Goal: Task Accomplishment & Management: Complete application form

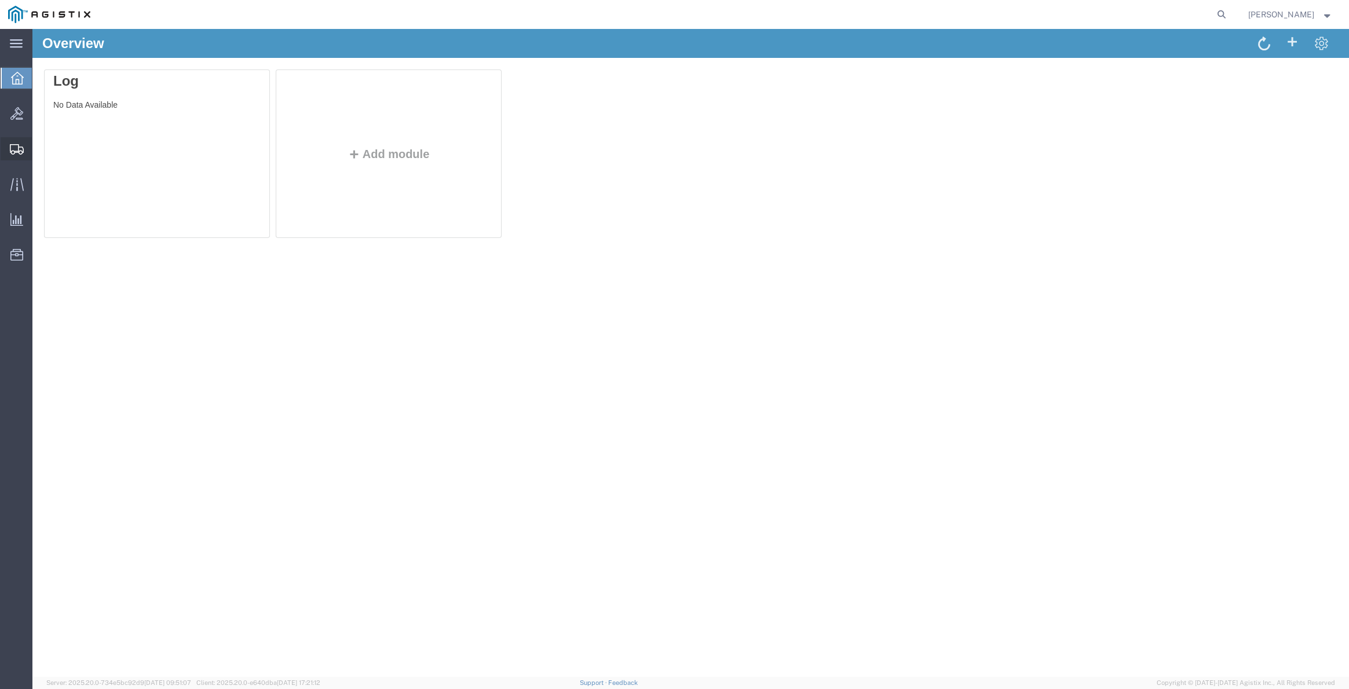
click at [19, 148] on icon at bounding box center [17, 149] width 14 height 10
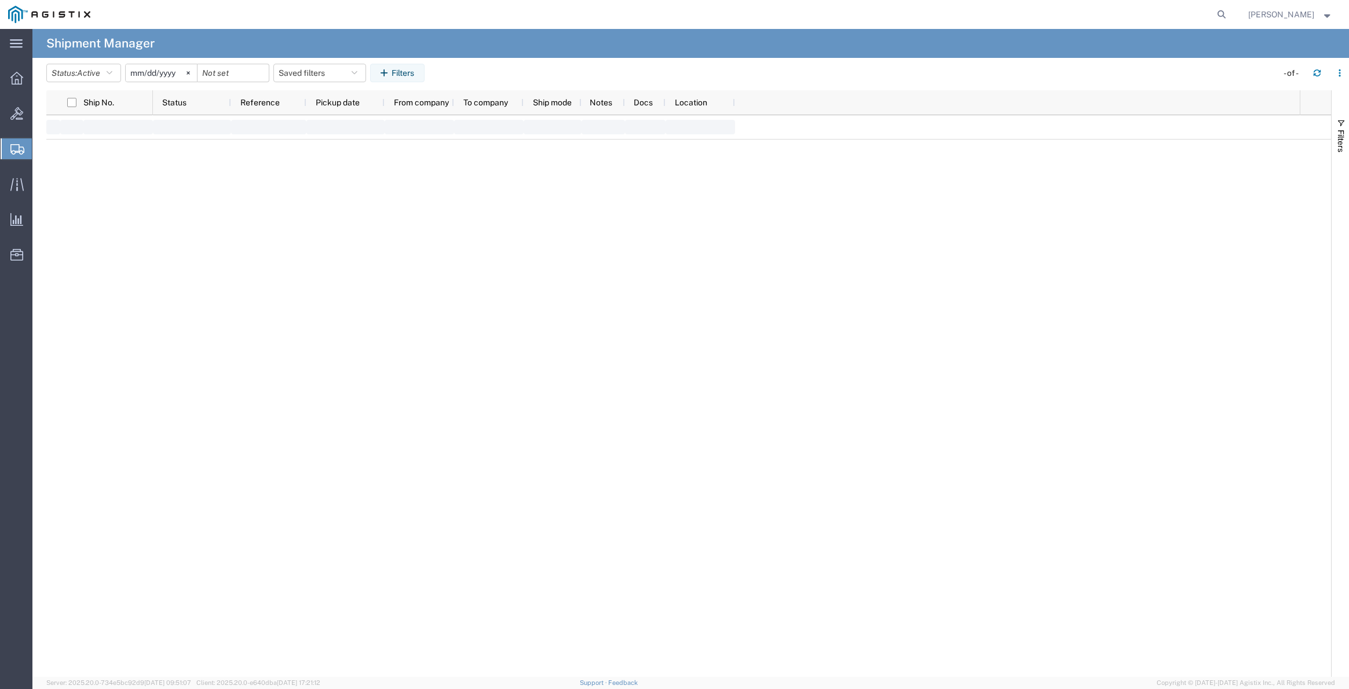
click at [0, 0] on span "Create Shipment" at bounding box center [0, 0] width 0 height 0
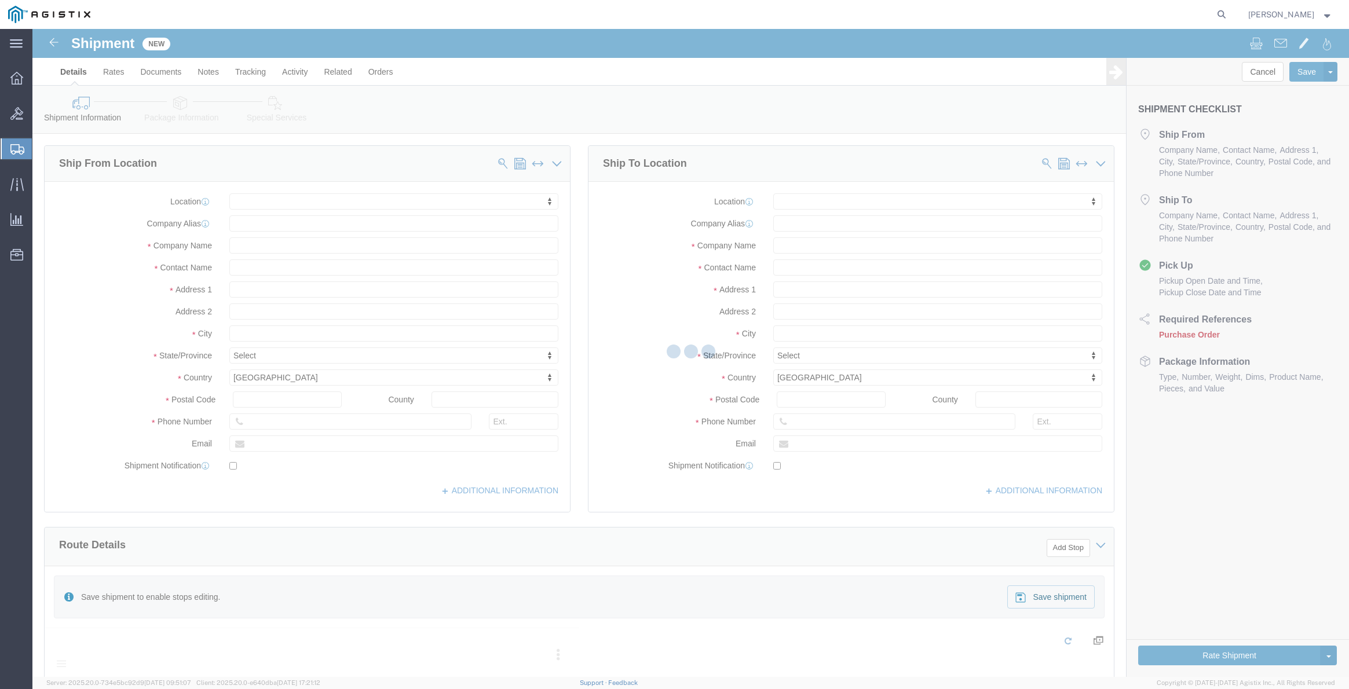
select select
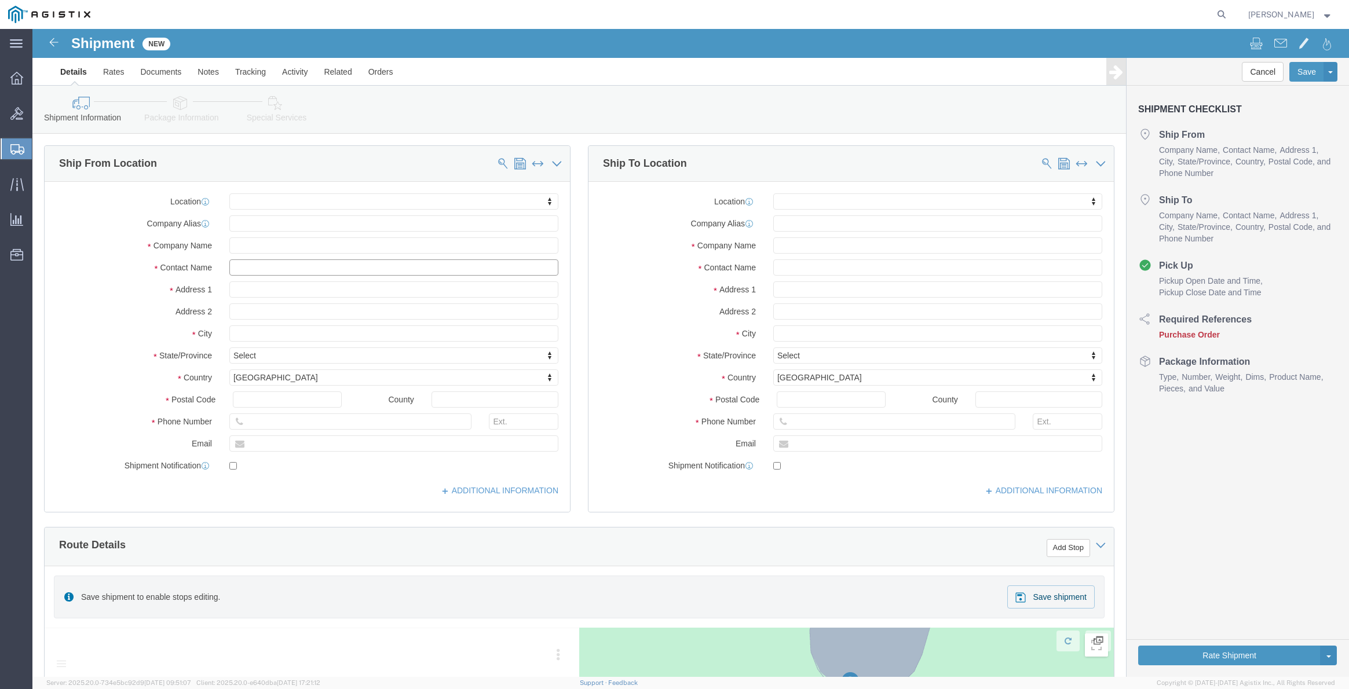
click input "text"
type input "all"
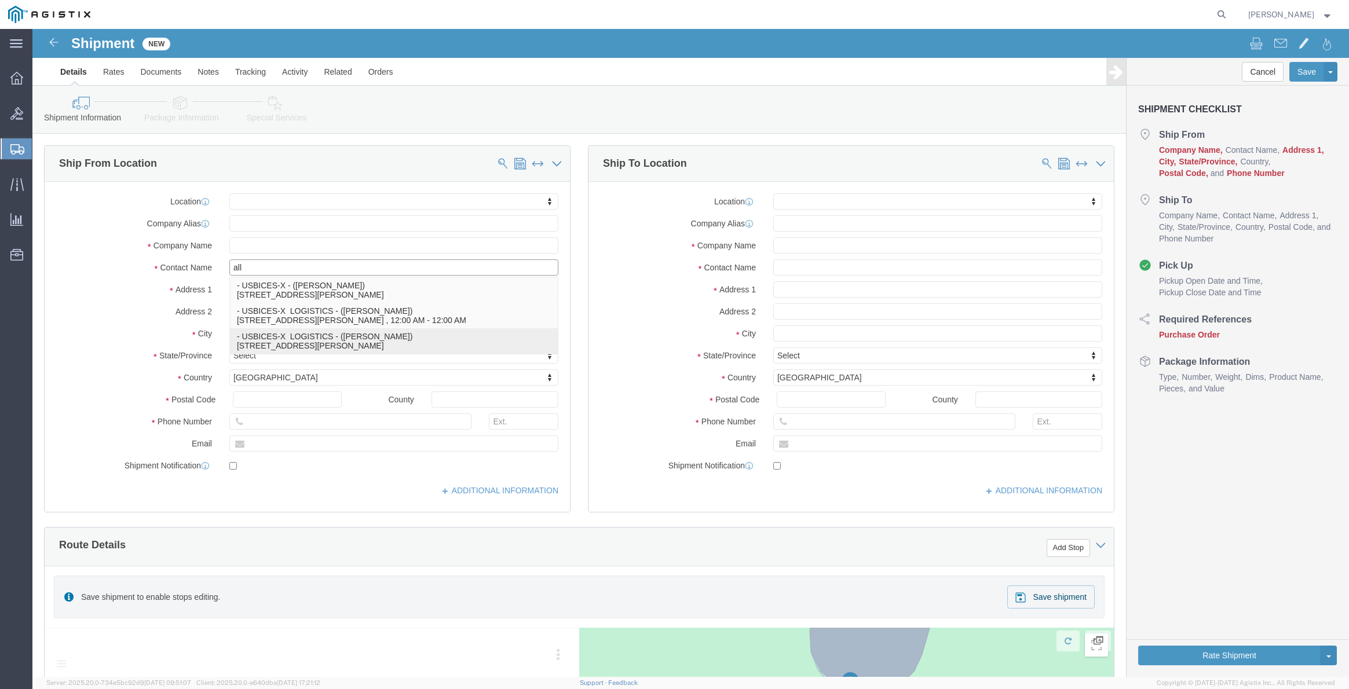
click p "- USBICES-X LOGISTICS - ([PERSON_NAME]) [STREET_ADDRESS], Room 125, [PERSON_NAM…"
select select "VA"
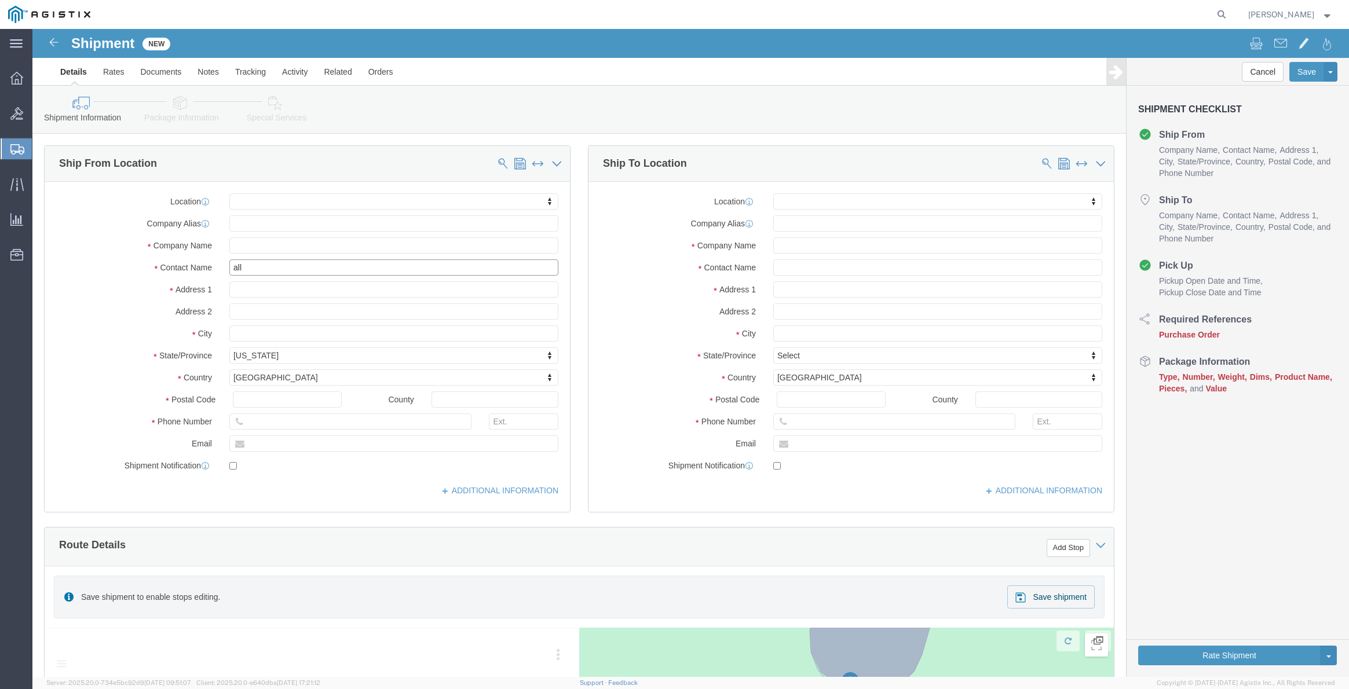
type input "[PERSON_NAME]"
click body "Shipment New Details Rates Documents Notes Tracking Activity Related Orders Can…"
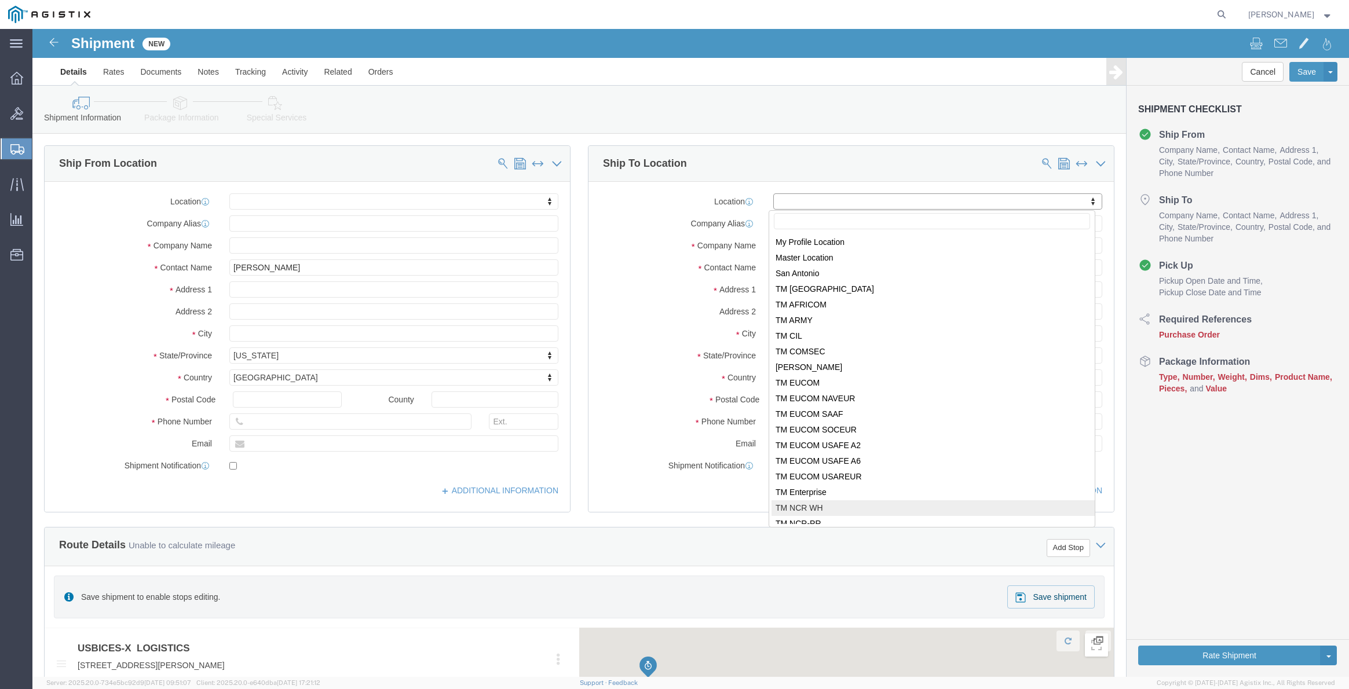
select select "69651"
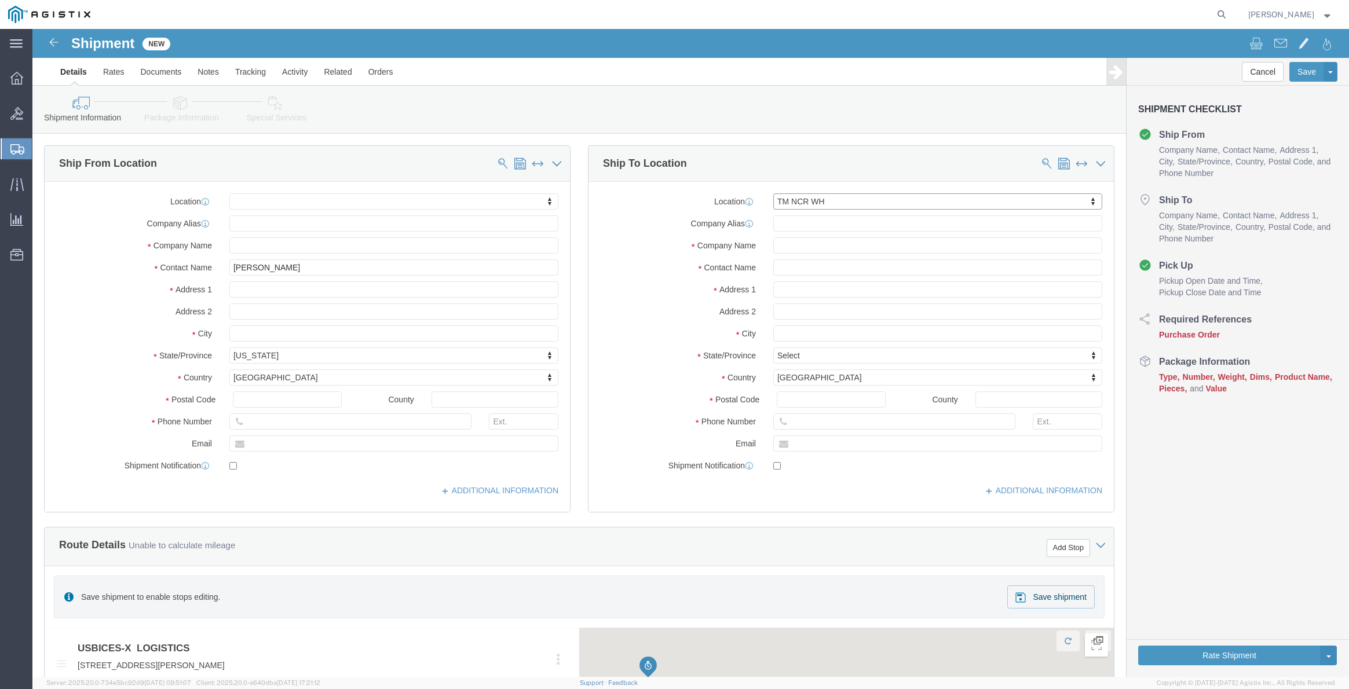
select select "VA"
click input "text"
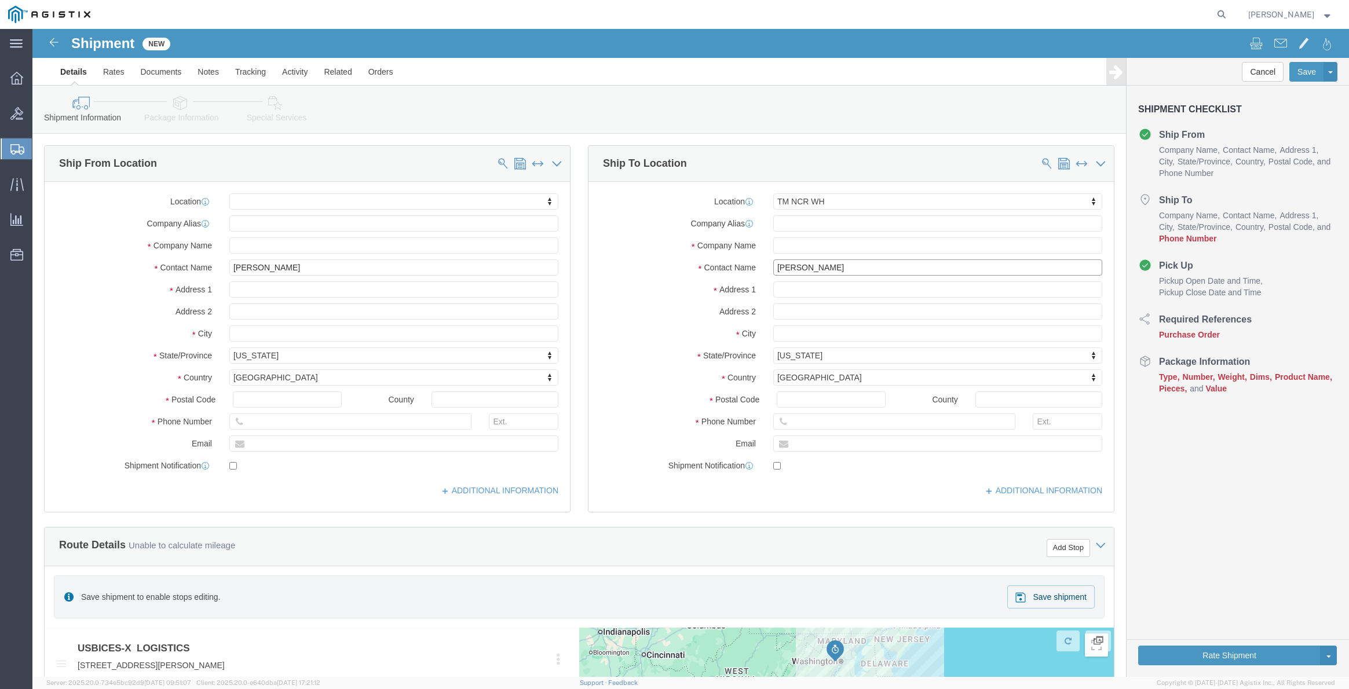
drag, startPoint x: 801, startPoint y: 237, endPoint x: 735, endPoint y: 239, distance: 66.0
click input "[PERSON_NAME]"
type input "[PERSON_NAME]"
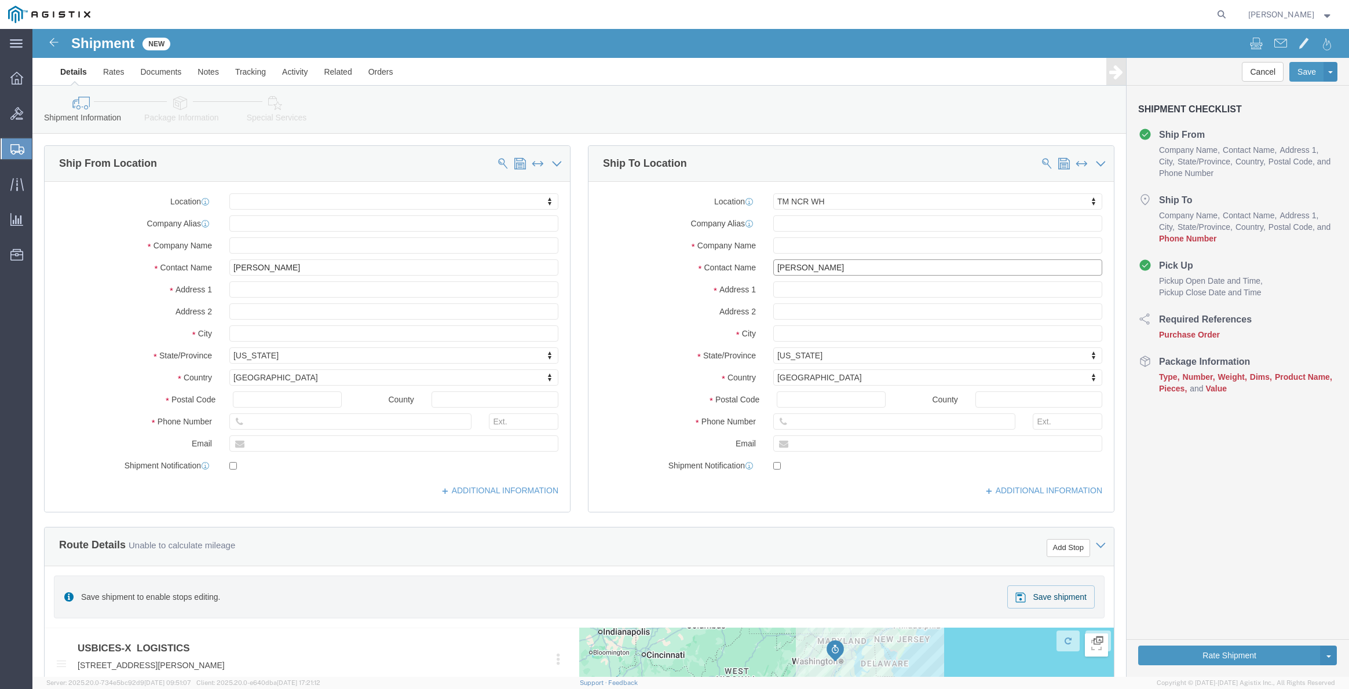
click input "text"
paste input "[PHONE_NUMBER]"
type input "[PHONE_NUMBER]"
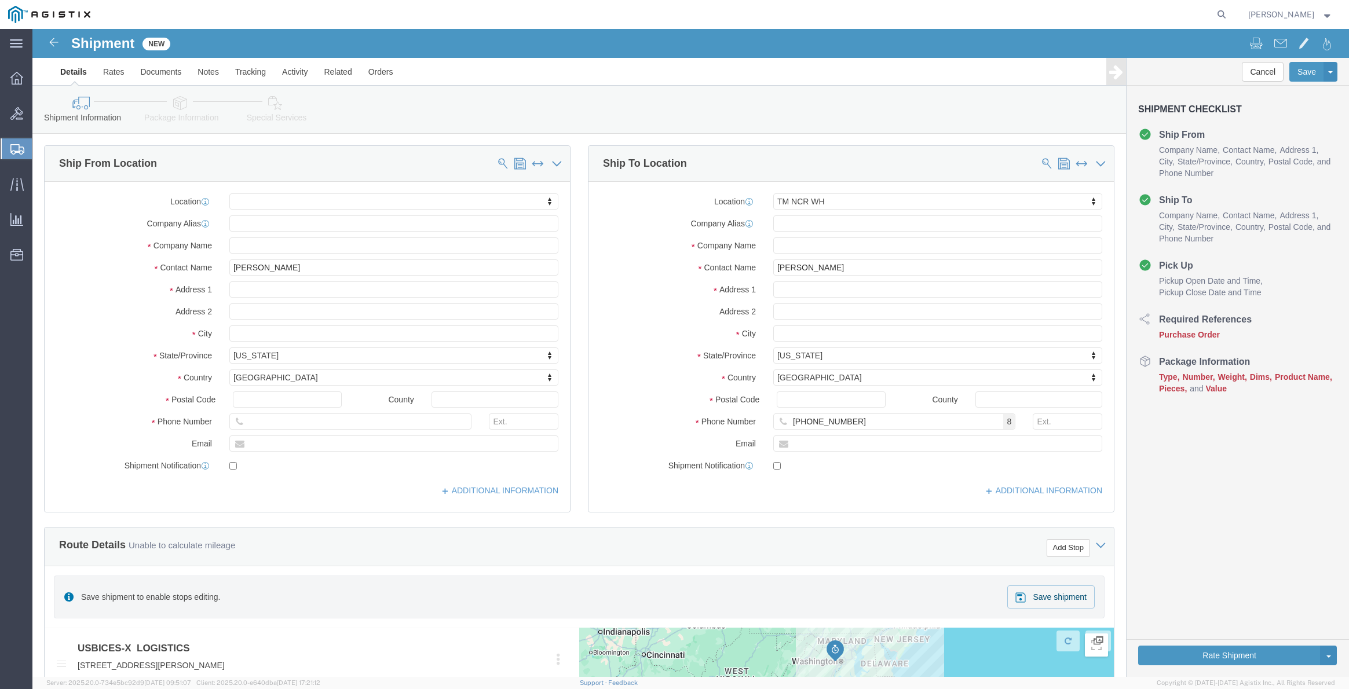
click label "State/Province"
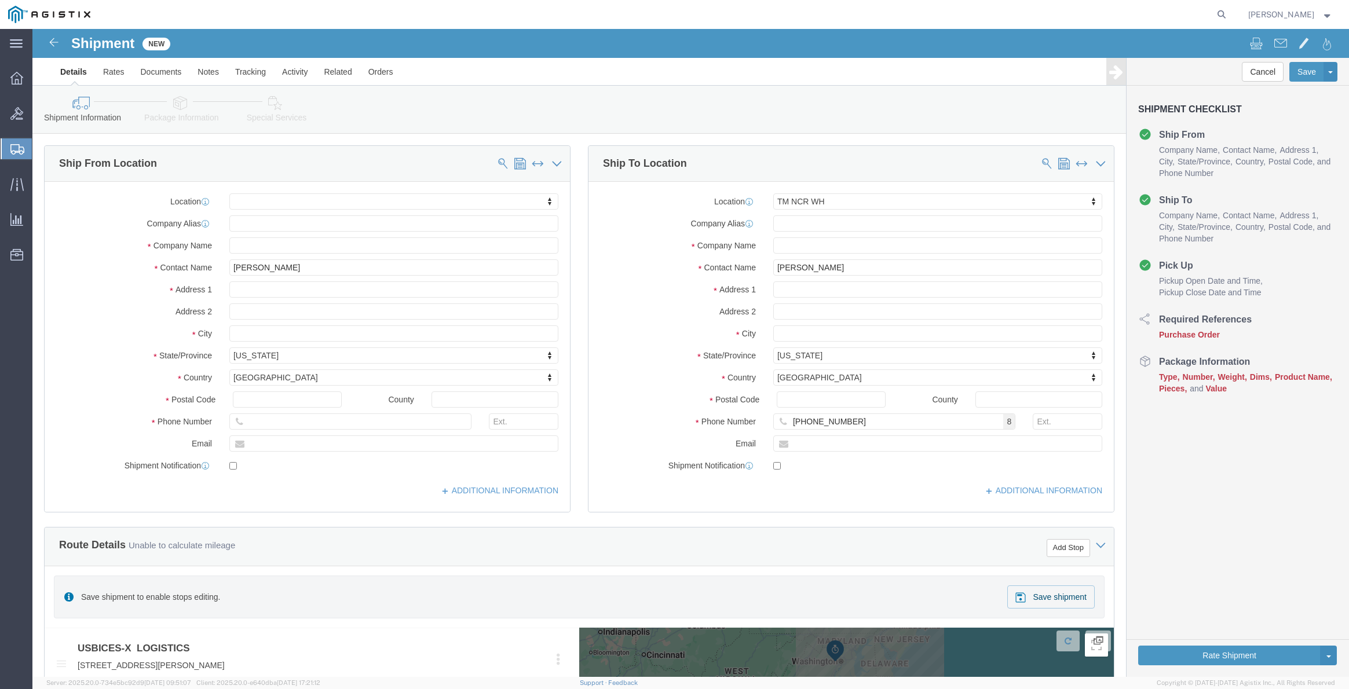
scroll to position [463, 0]
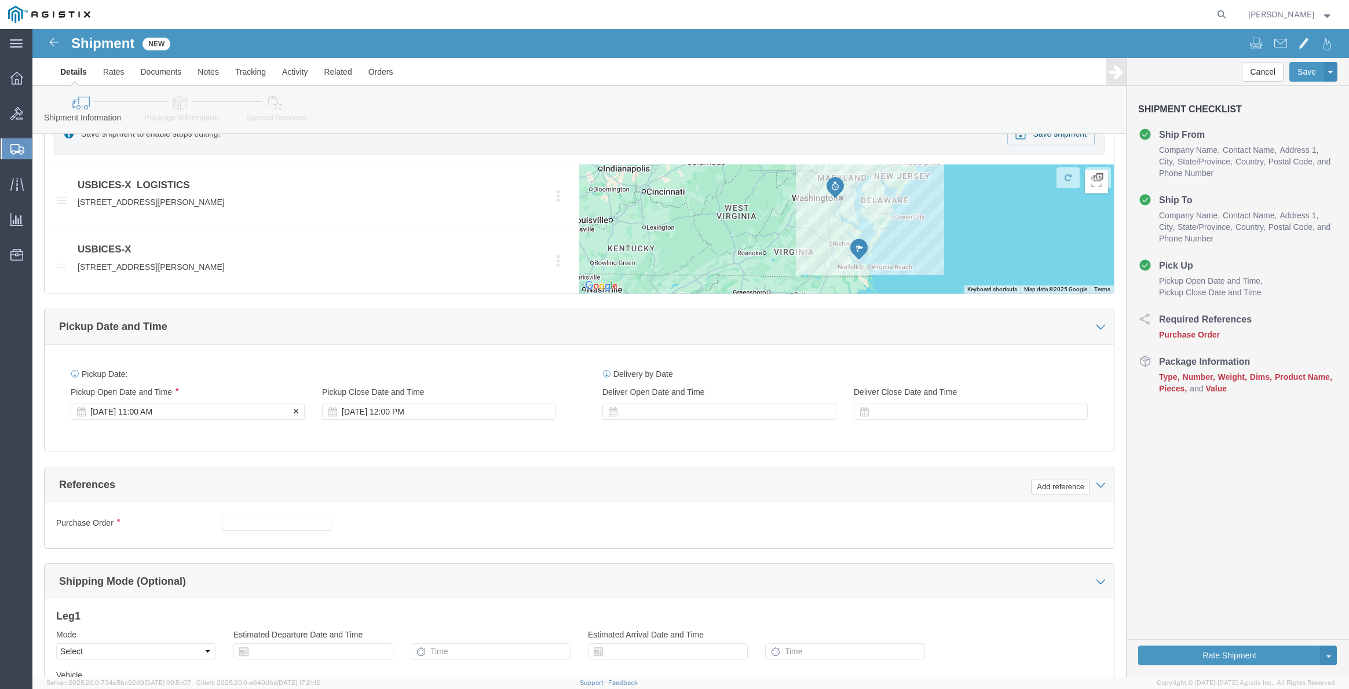
click div "[DATE] 11:00 AM"
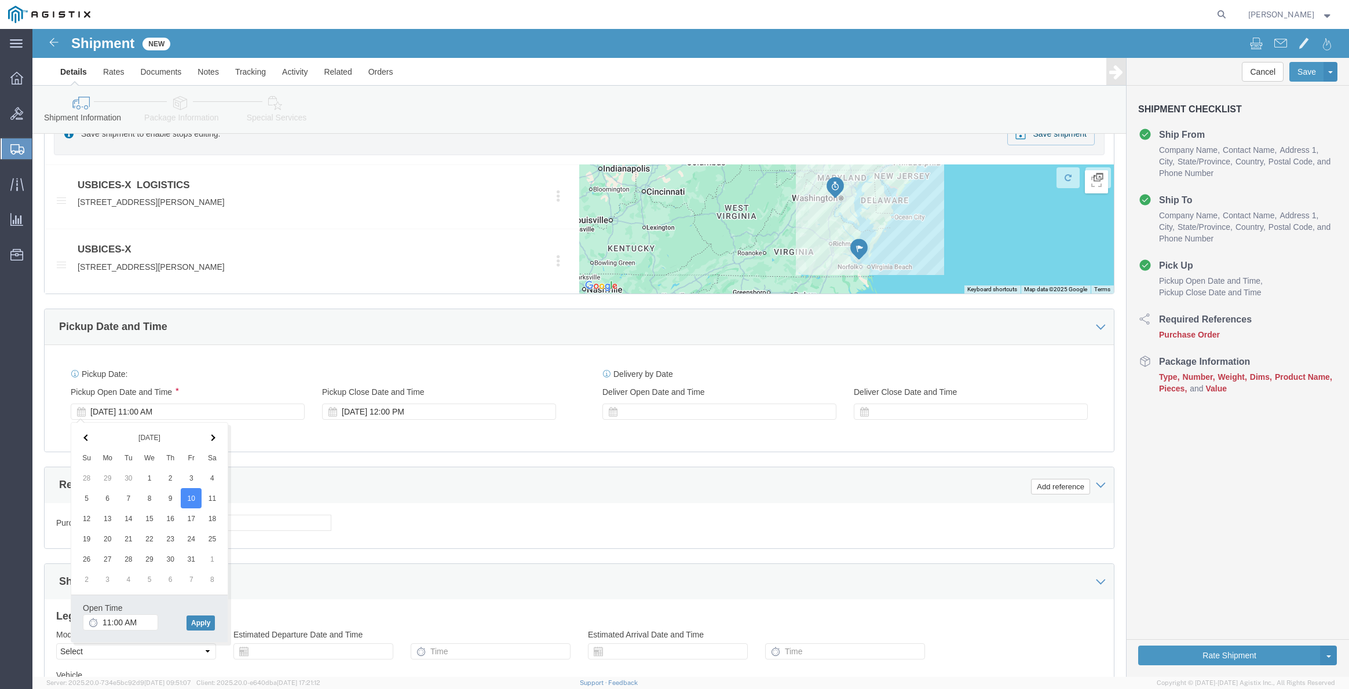
click button "Apply"
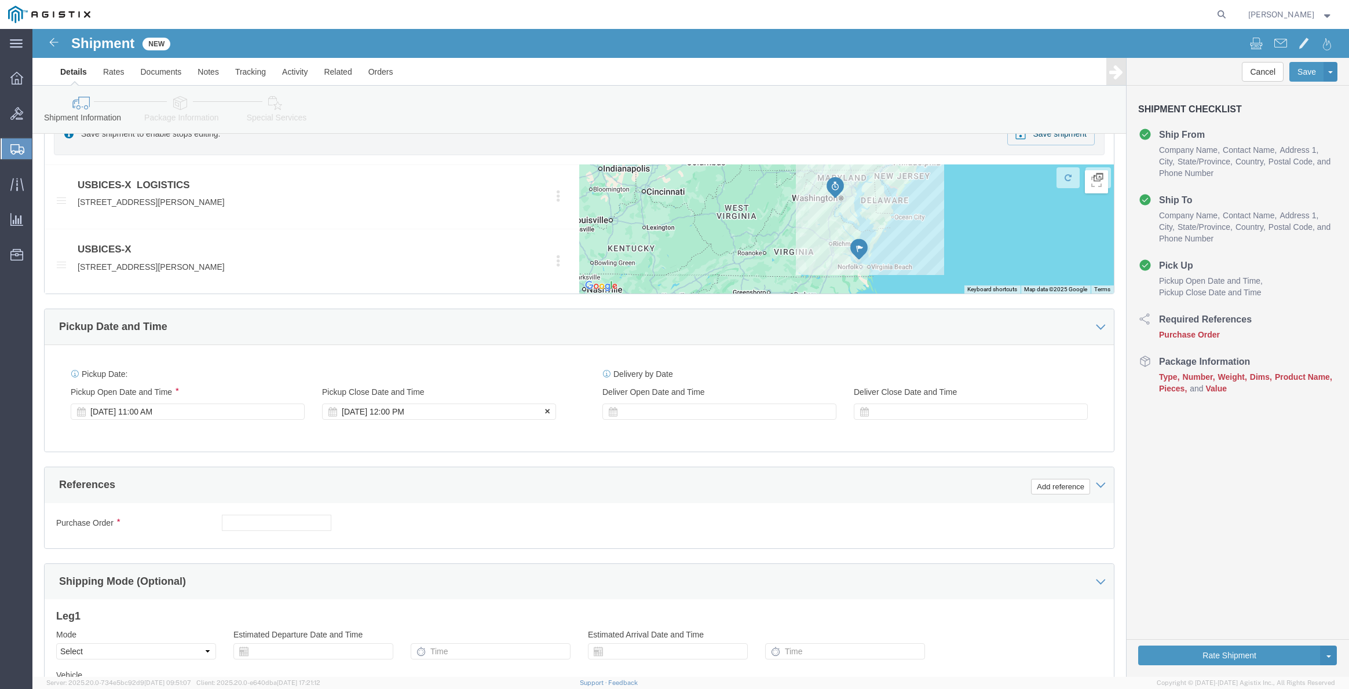
click div "[DATE] 12:00 PM"
type input "3:00 PM"
click button "Apply"
click div
click input "4:00 PM"
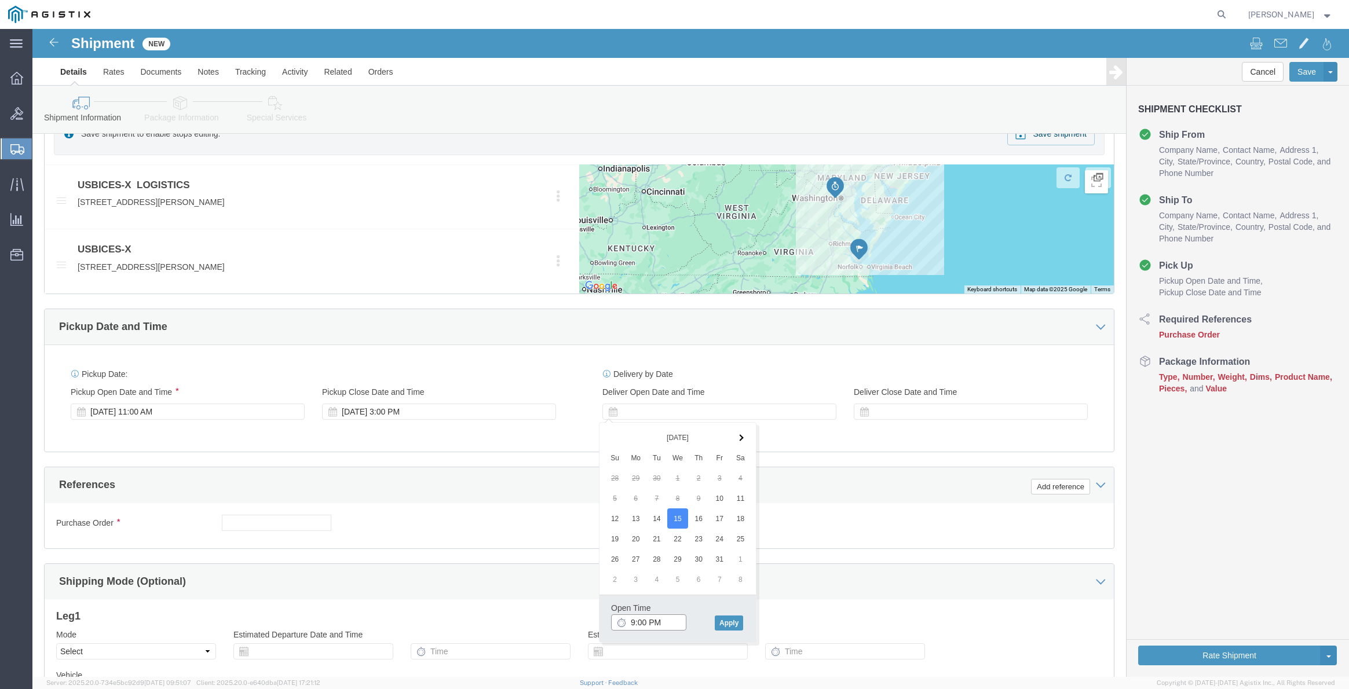
drag, startPoint x: 627, startPoint y: 593, endPoint x: 618, endPoint y: 593, distance: 8.7
click input "9:00 PM"
type input "9:00 AM"
click button "Apply"
click div
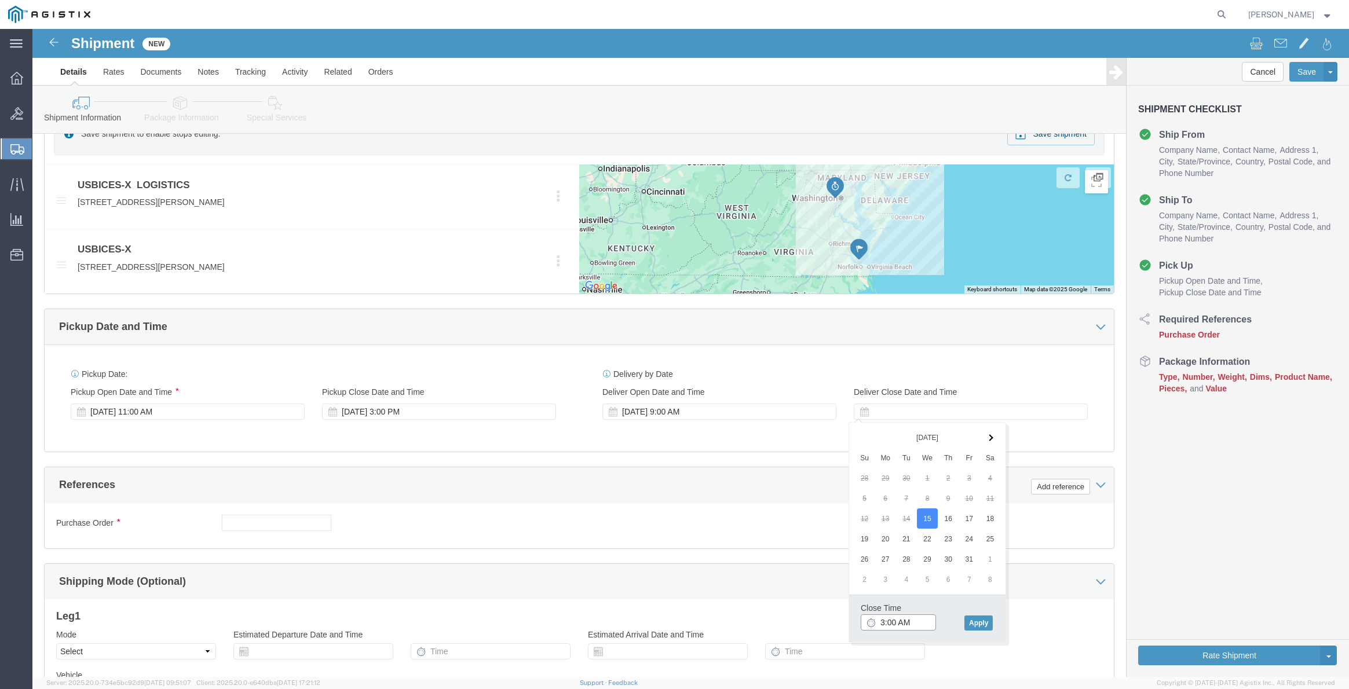
click input "3:00 AM"
type input "3:00 PM"
click button "Apply"
click input "text"
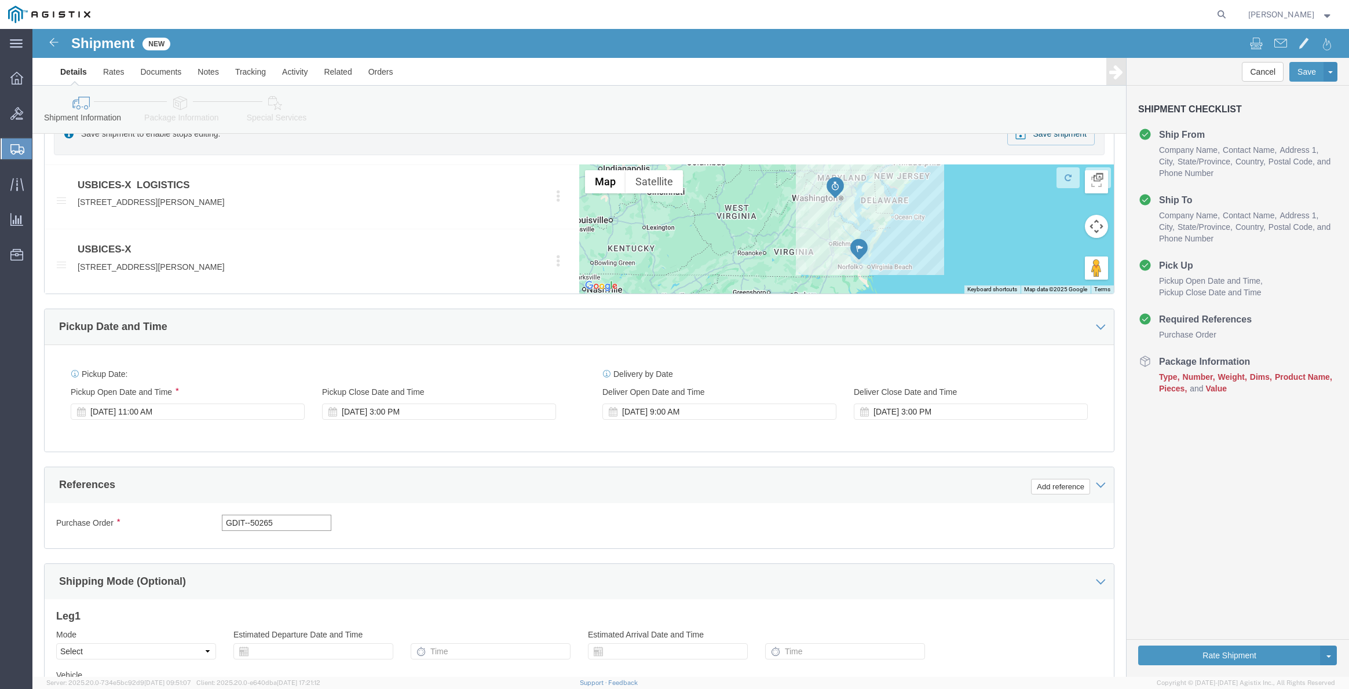
type input "GDIT--50265"
click div "Purchase Order GDIT--50265 Select Account Type Activity ID Airline Appointment …"
click button "Add reference"
select select "PURCHORD"
click input "text"
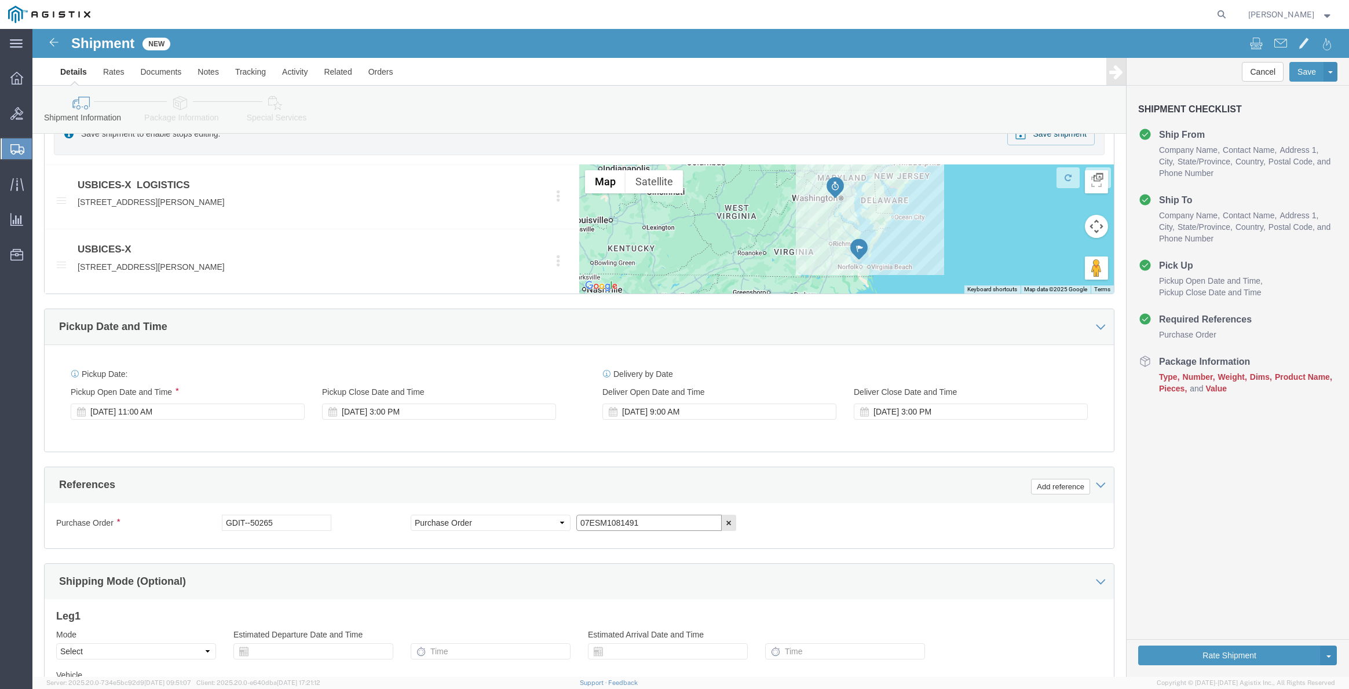
type input "07ESM1081491"
click div "Purchase Order GDIT--50265 Select Account Type Activity ID Airline Appointment …"
click button "Add reference"
click div "Leg 1 Mode Select Air Less than Truckload Multi-Leg Ocean Freight Rail Small Pa…"
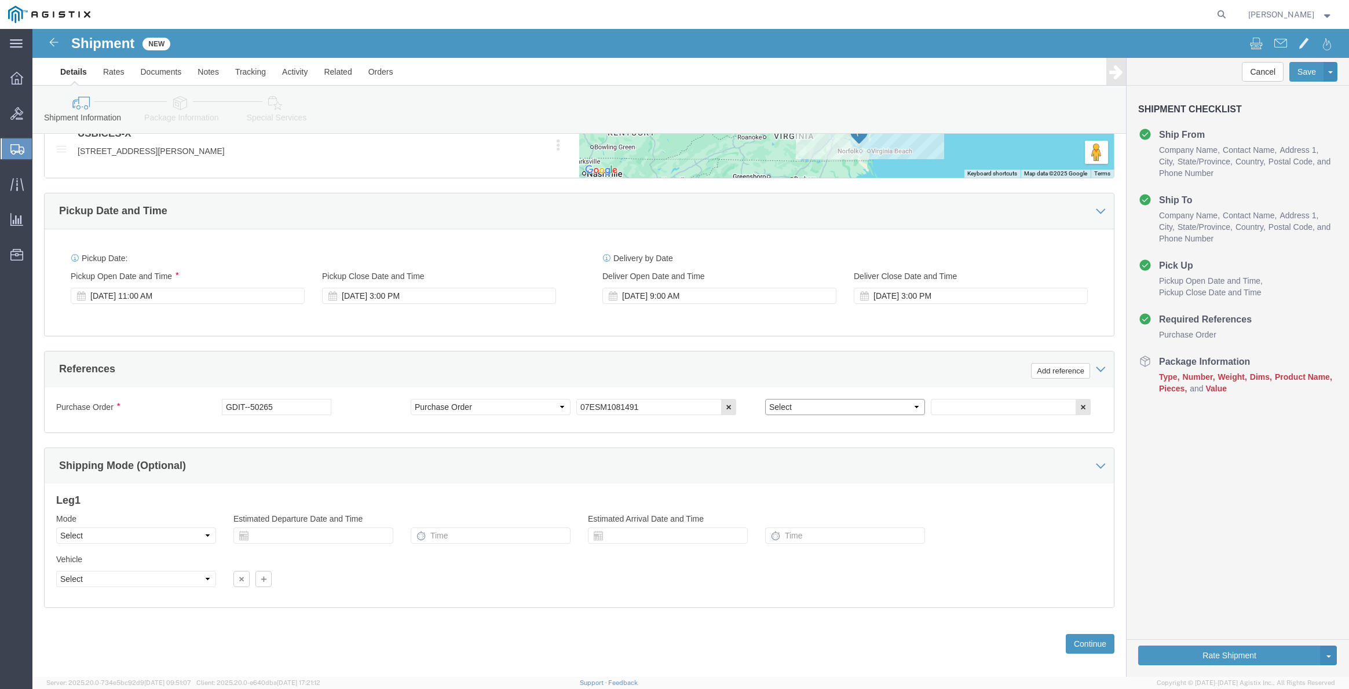
select select "GENERAL"
click input "text"
type input "SPARES_PID 7063, 7065, 7066 &7067"
click button "Continue"
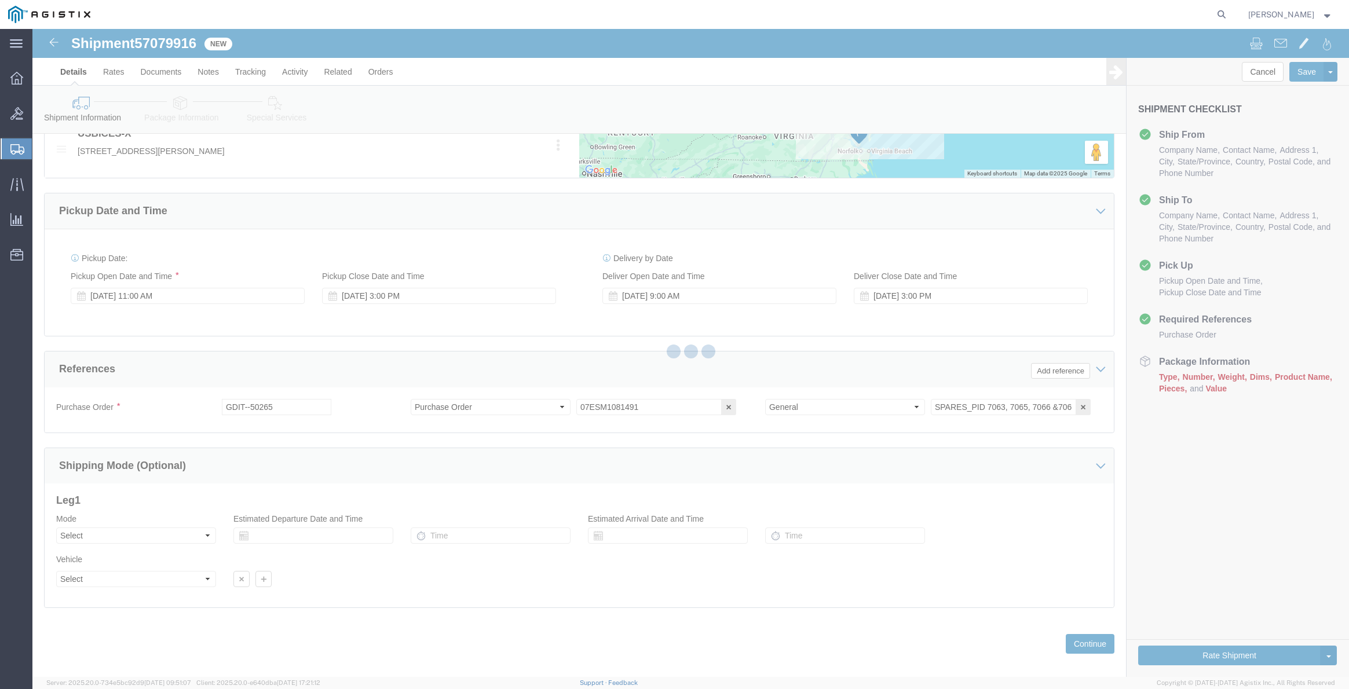
select select "69651"
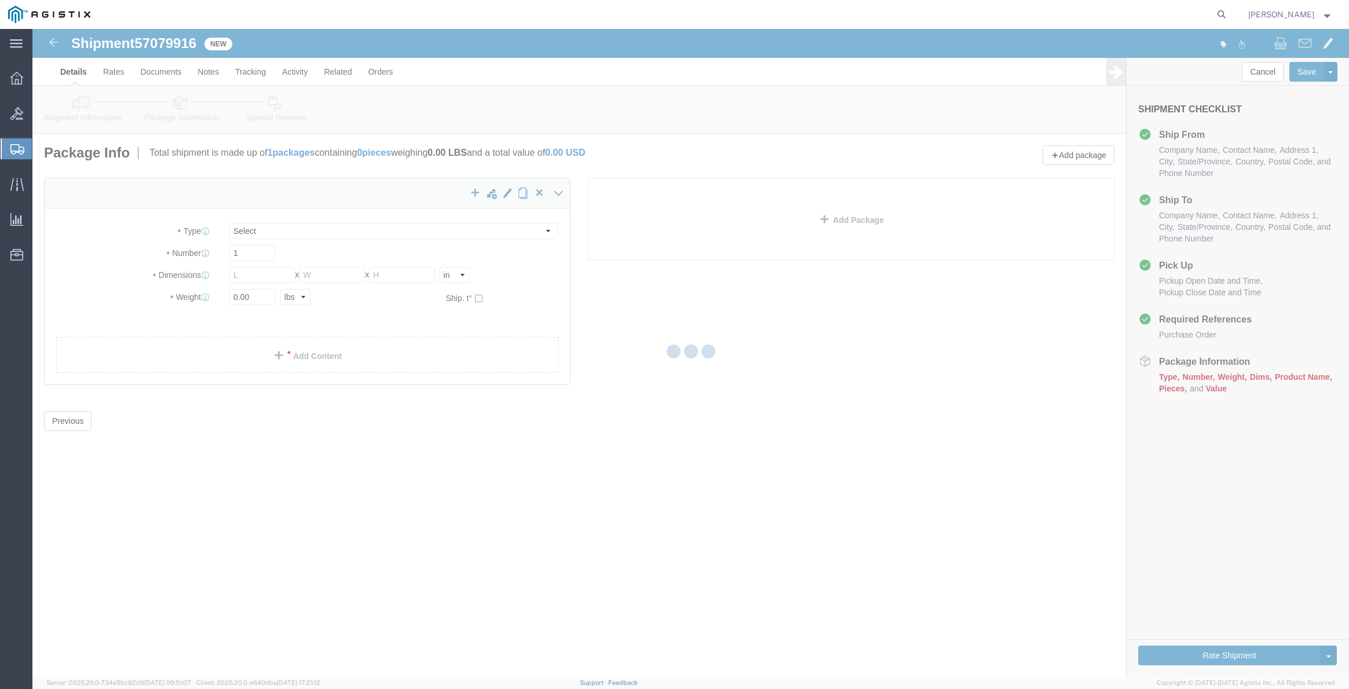
select select "CBOX"
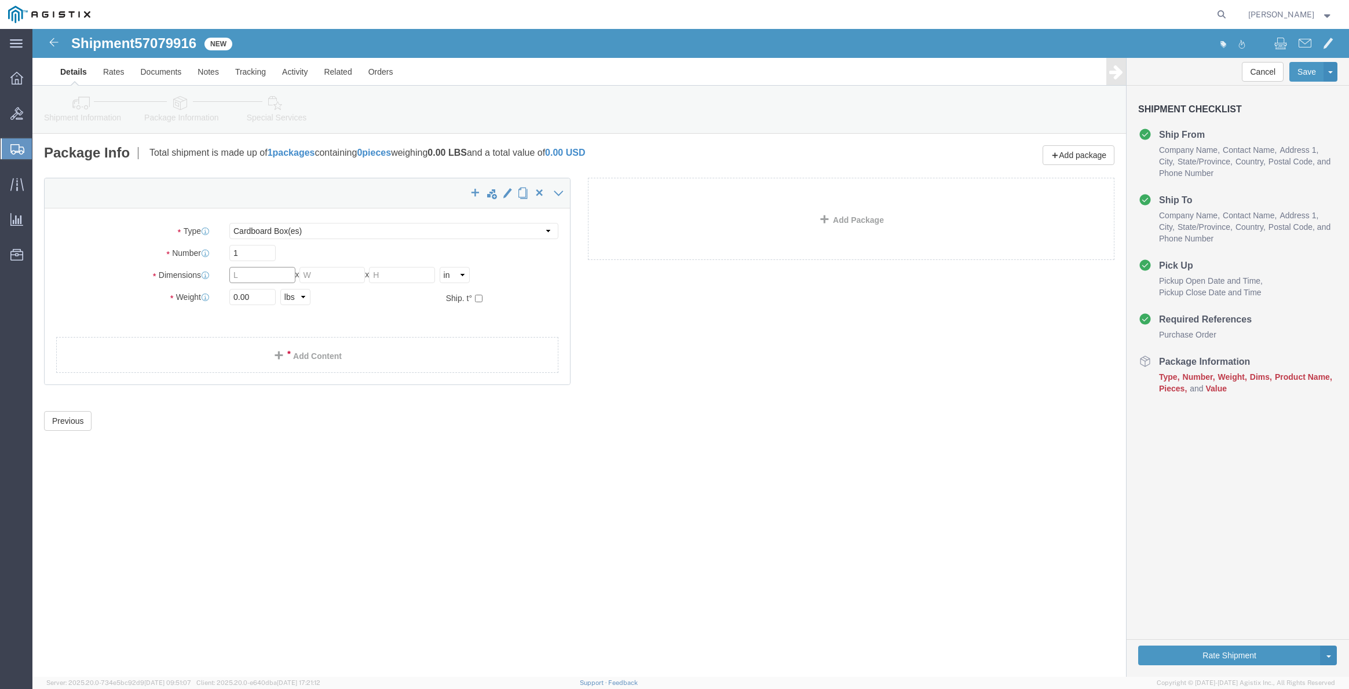
click input "text"
type input "36"
click input "text"
type input "24"
click input "text"
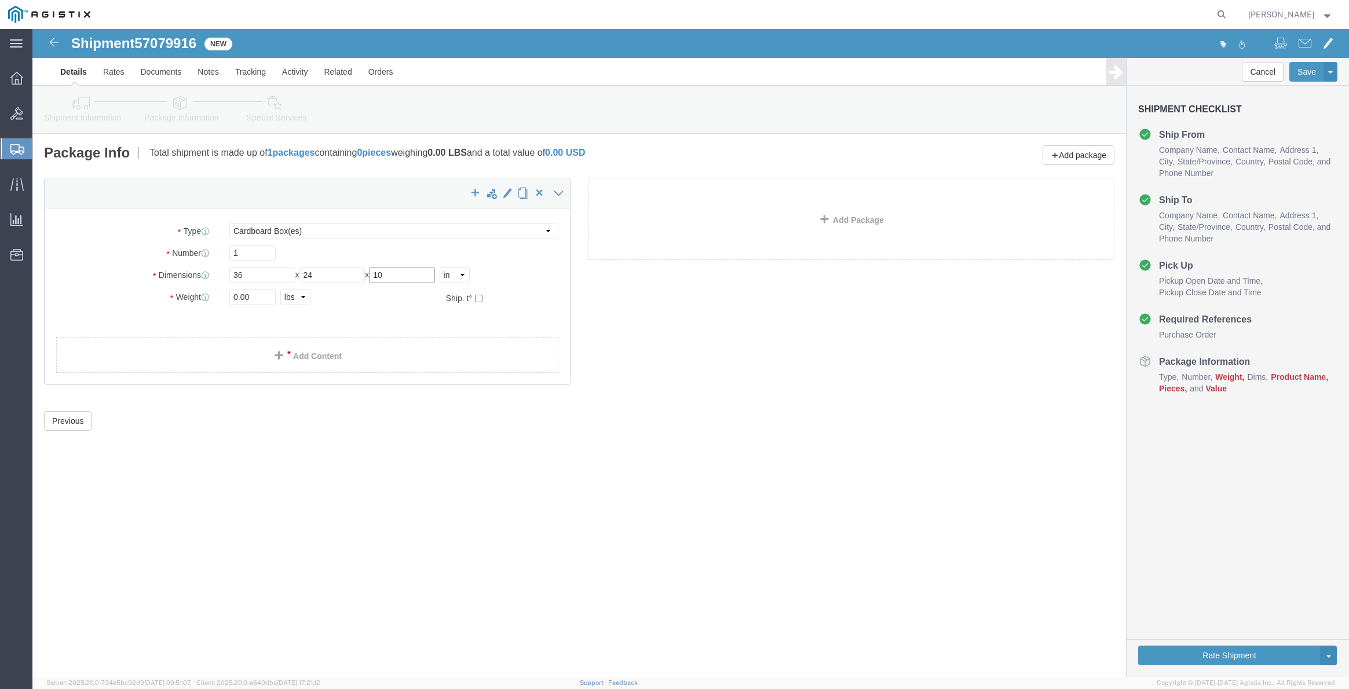
type input "10"
drag, startPoint x: 226, startPoint y: 273, endPoint x: 192, endPoint y: 272, distance: 34.7
click div "0.00 Select kgs lbs"
type input "60"
click div "Previous Continue"
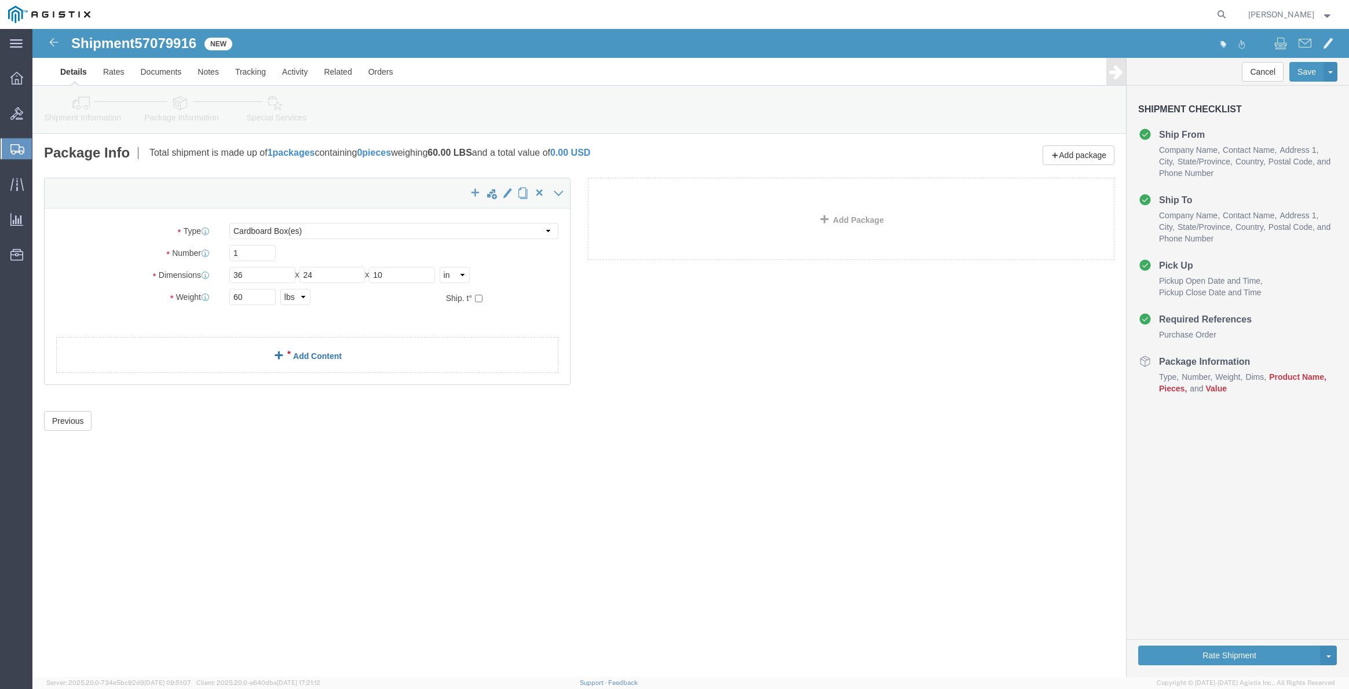
click link "Add Content"
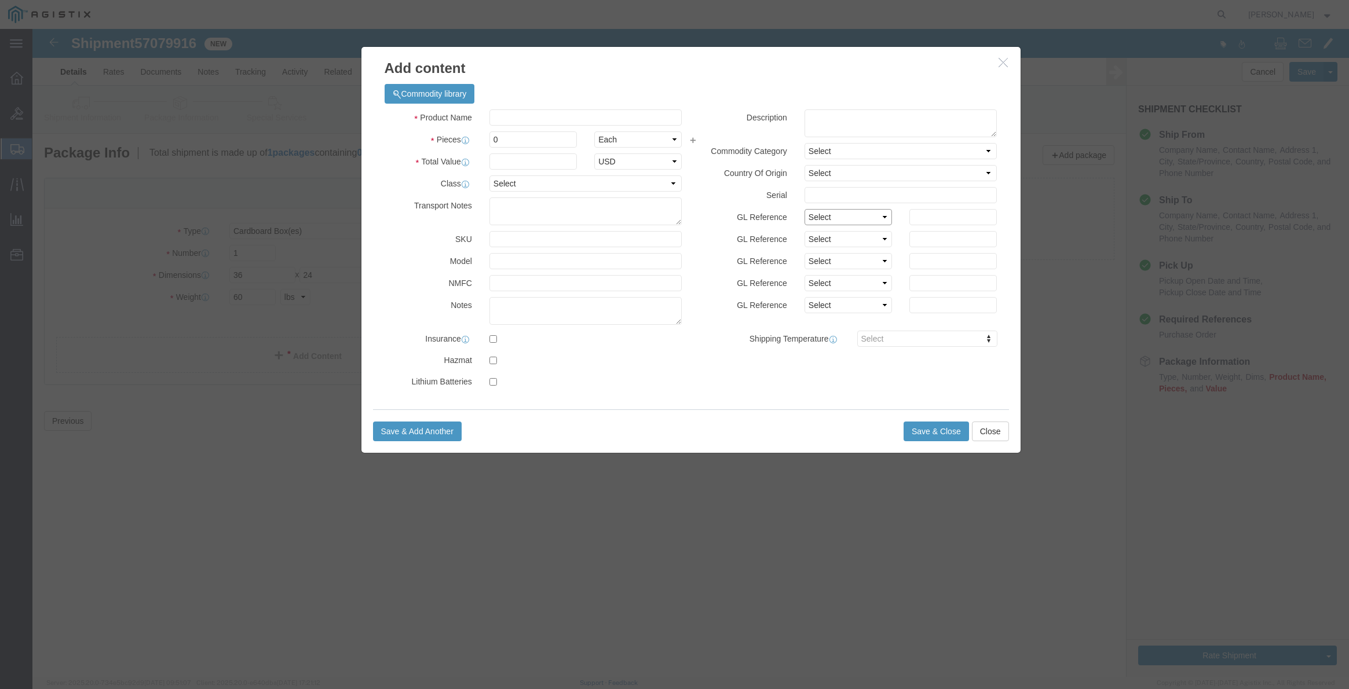
select select "SERLNUM"
select select
click input "text"
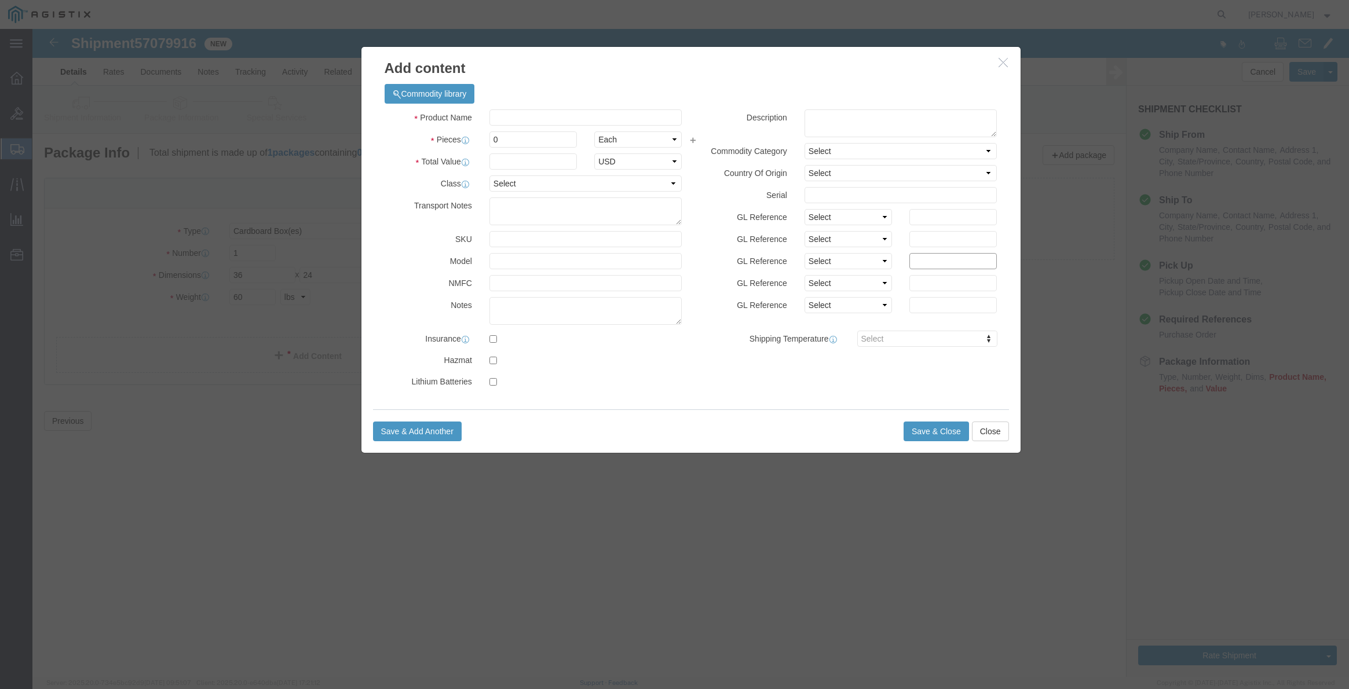
click input "text"
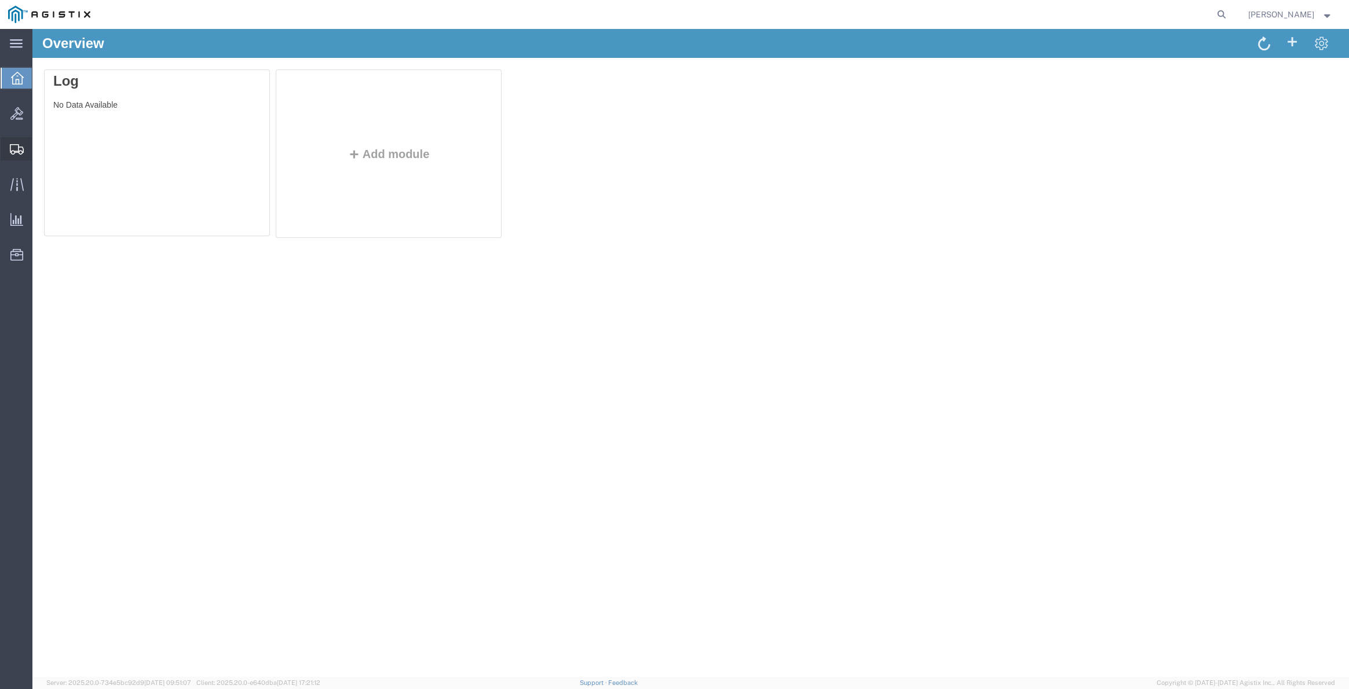
click at [40, 149] on span "Shipments" at bounding box center [36, 148] width 8 height 23
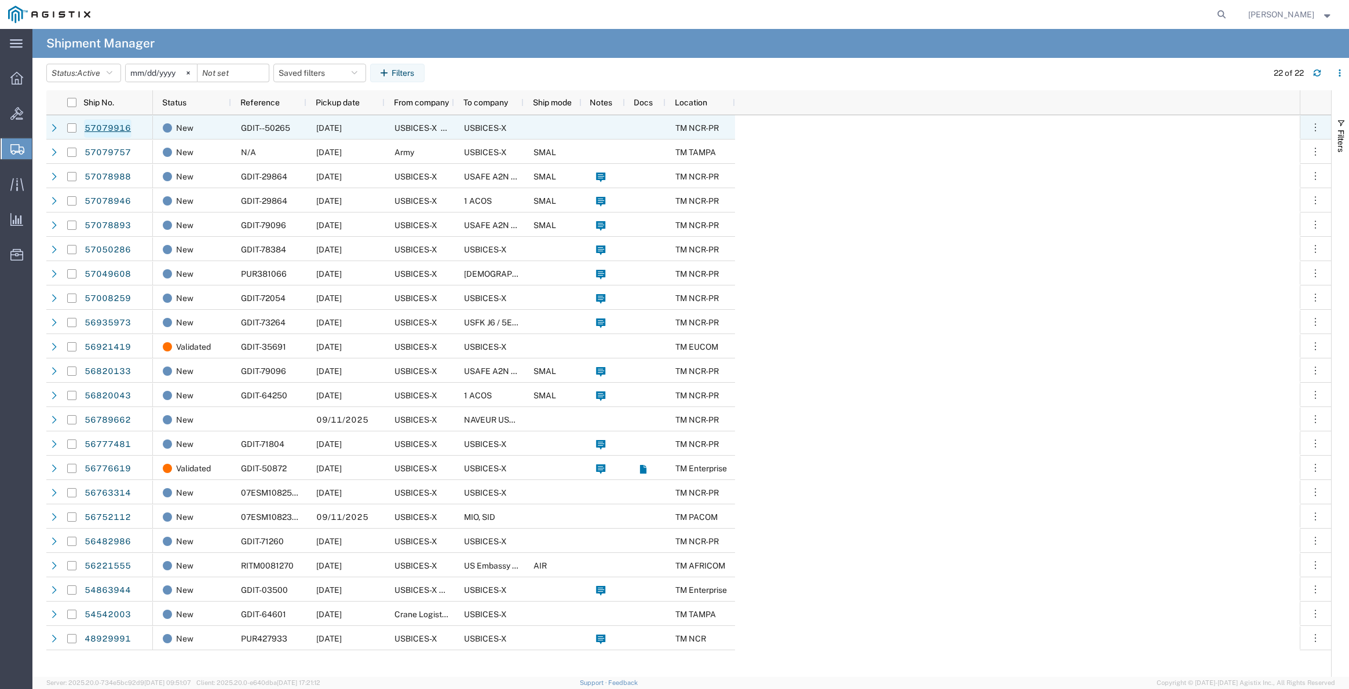
click at [104, 131] on link "57079916" at bounding box center [107, 128] width 47 height 19
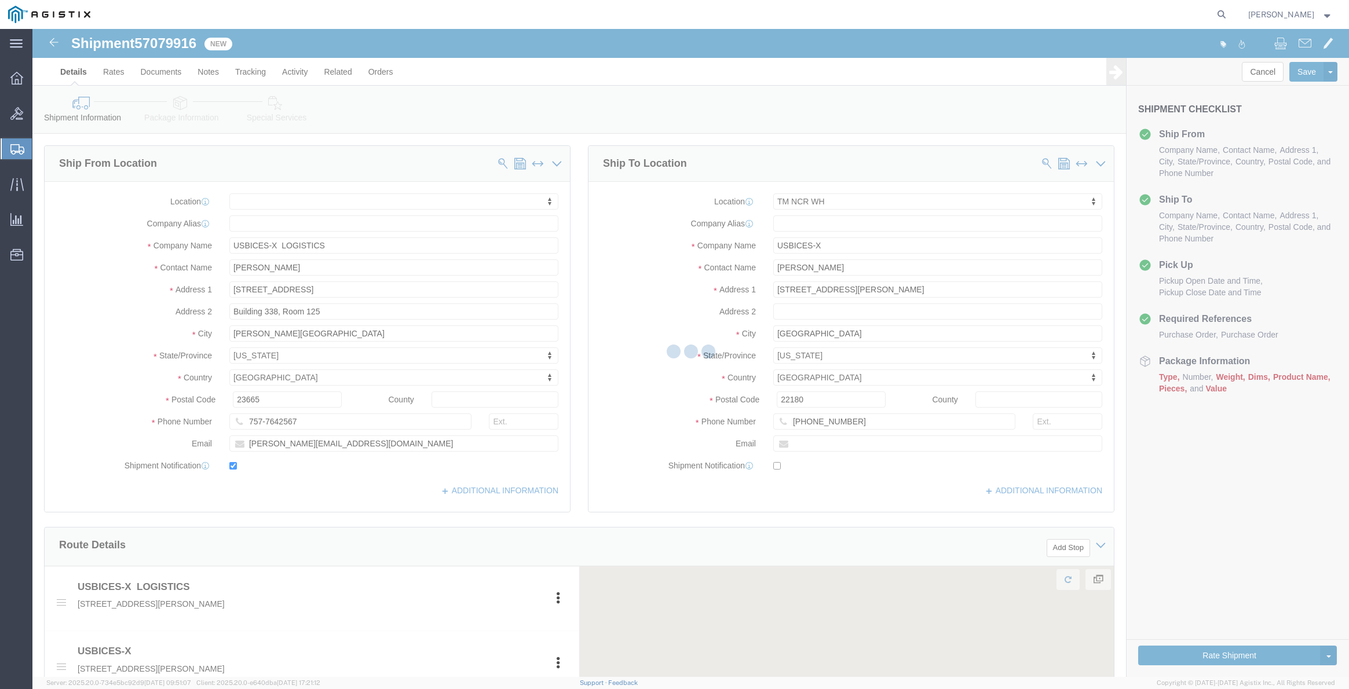
select select
select select "69651"
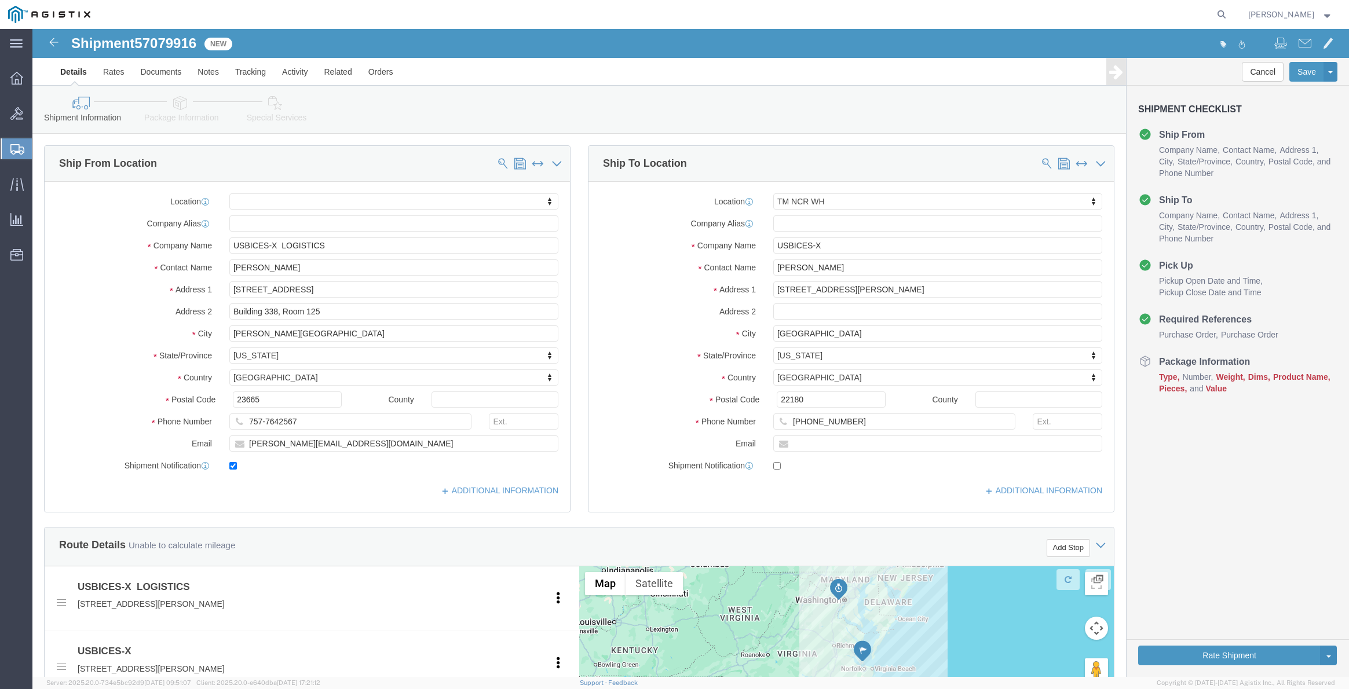
scroll to position [521, 0]
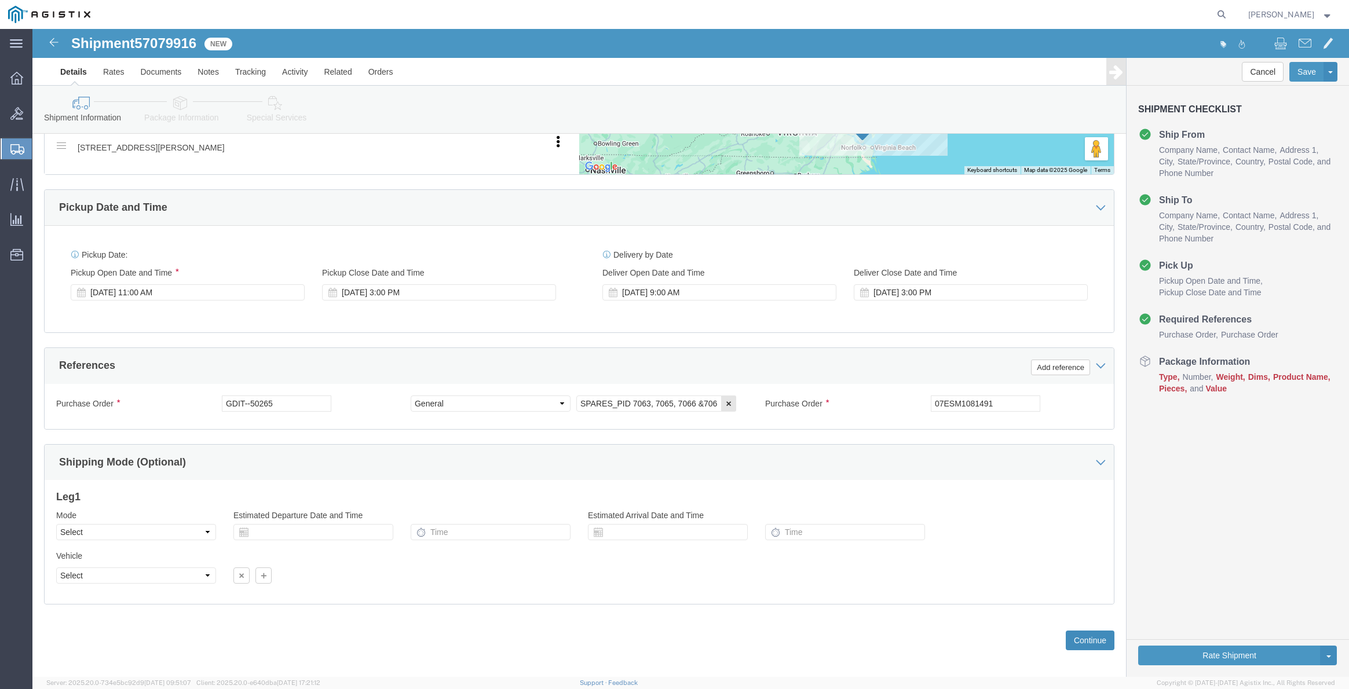
click button "Continue"
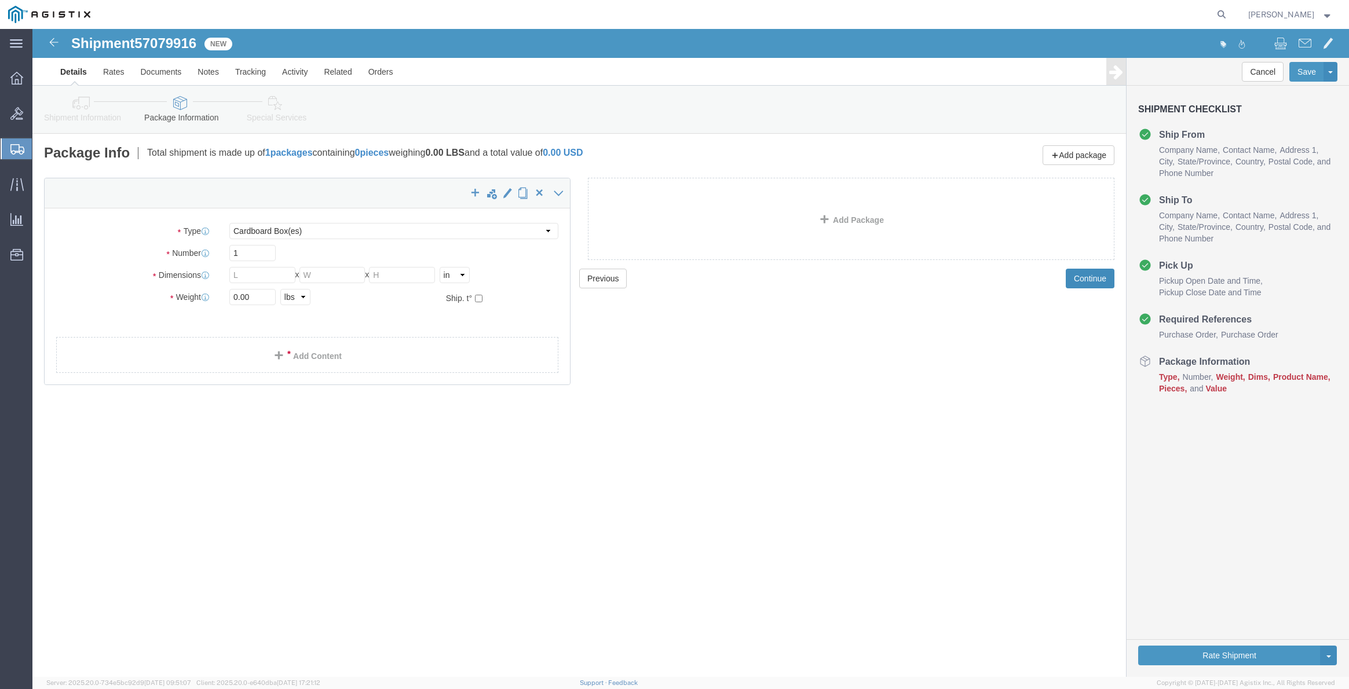
click input "text"
type input "36"
type input "24"
type input "10"
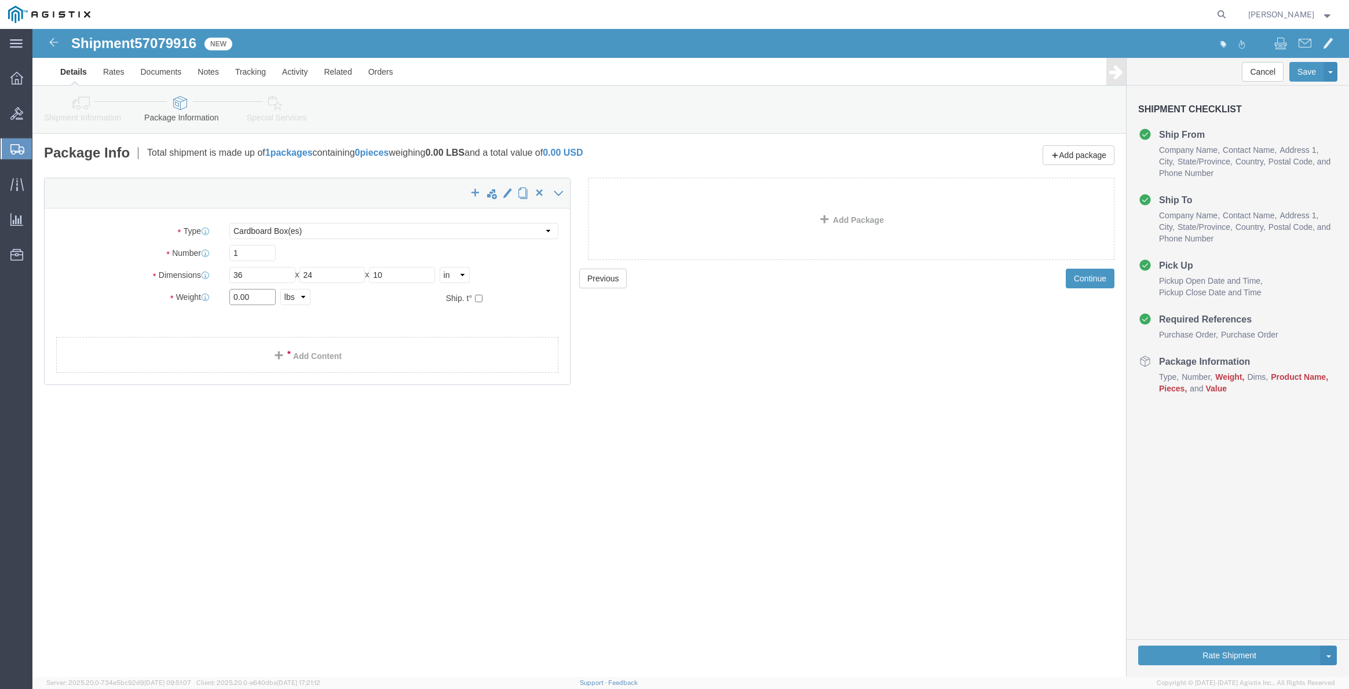
click input "0.00"
type input "60.00"
click link "Add Content"
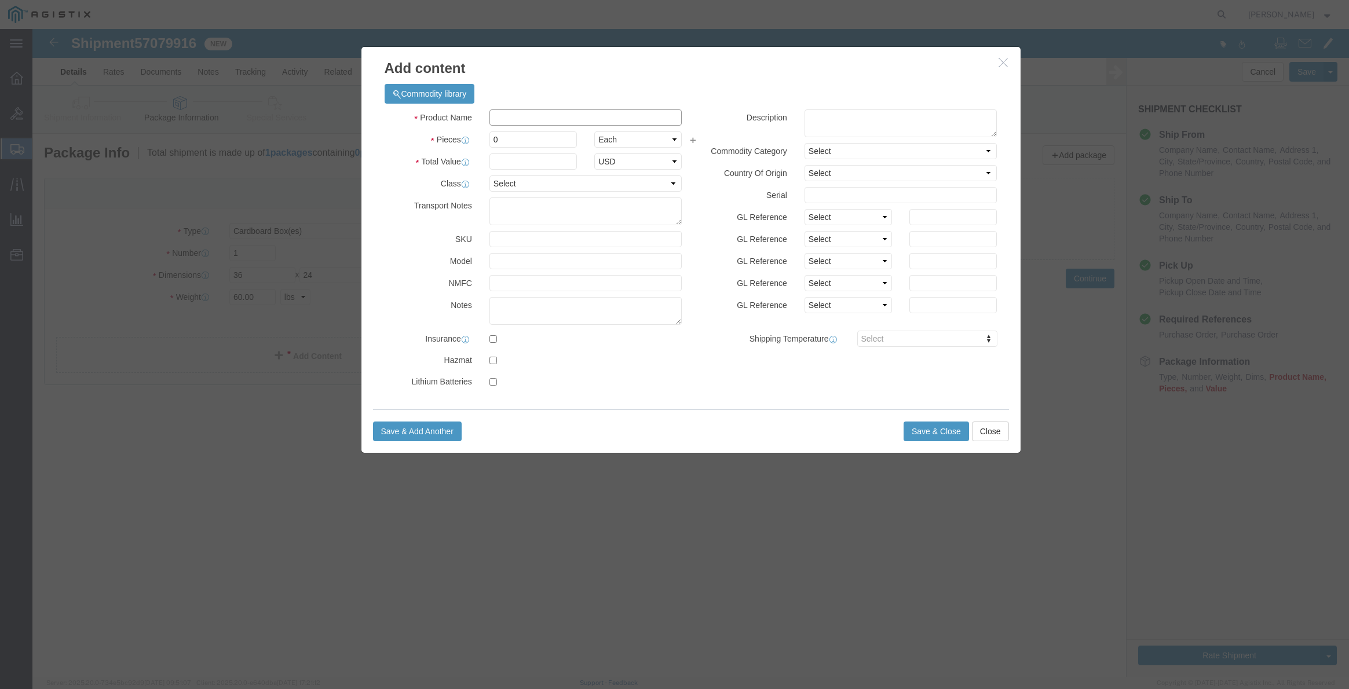
click input "text"
type input "thin"
click td "Name: Dell OPTI 3000 Thin Client"
type input "1"
select select "USD"
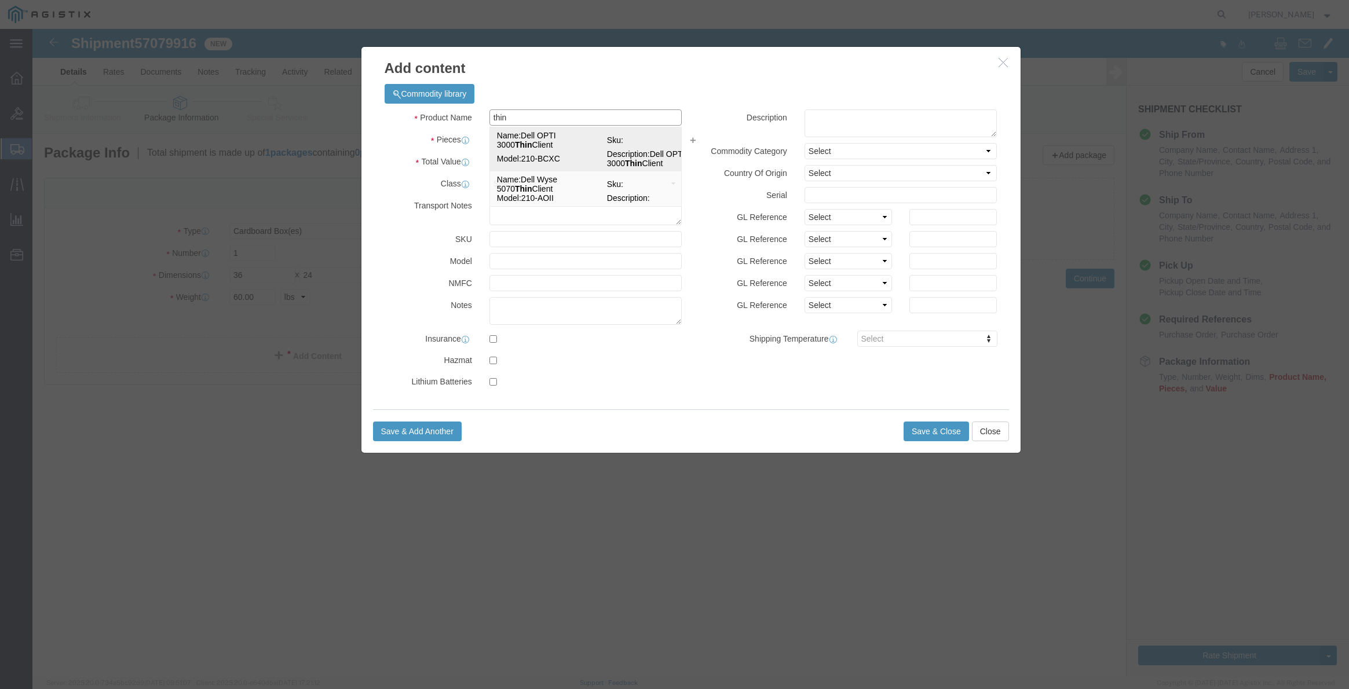
select select "92.5"
type textarea "Asset Tag:"
type input "Dell OPTI 3000 Thin Client"
type input "210-BCXC"
type textarea "Dell OPTI 3000 Thin Client"
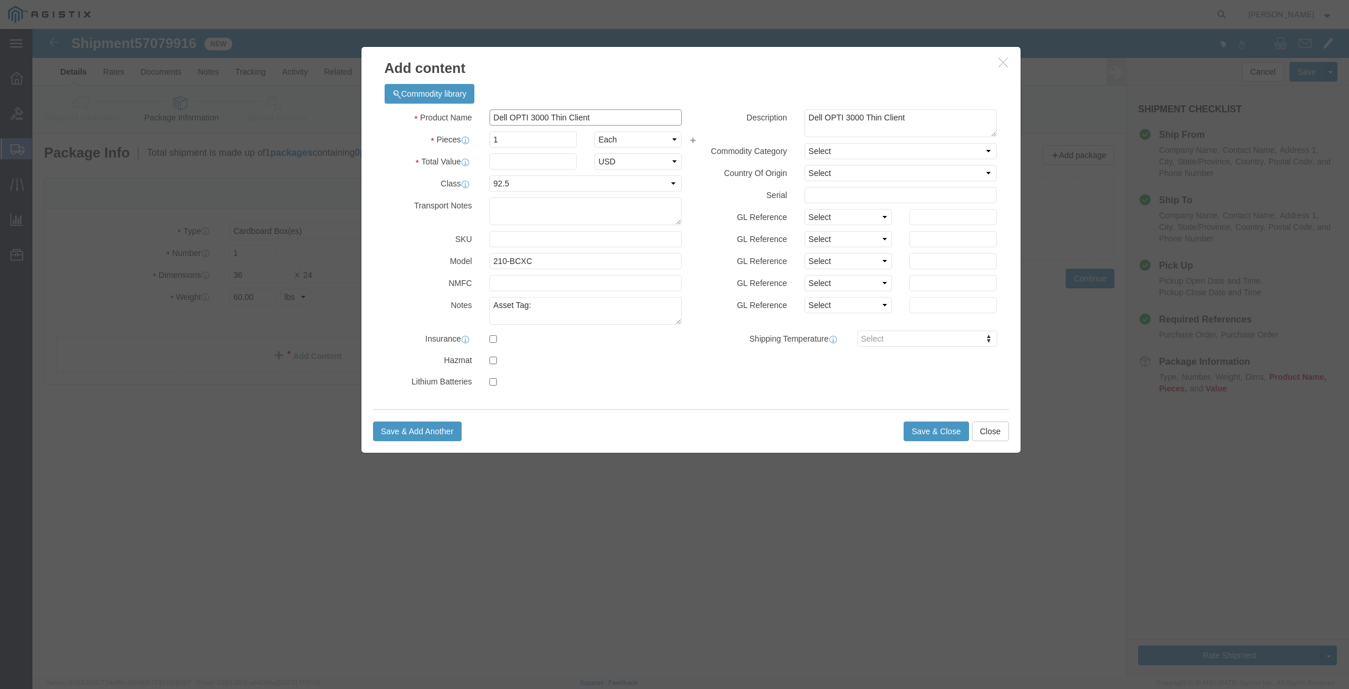
type input "Dell OPTI 3000 Thin Client"
click input "1"
type input "4"
click input "text"
type input "3682.12"
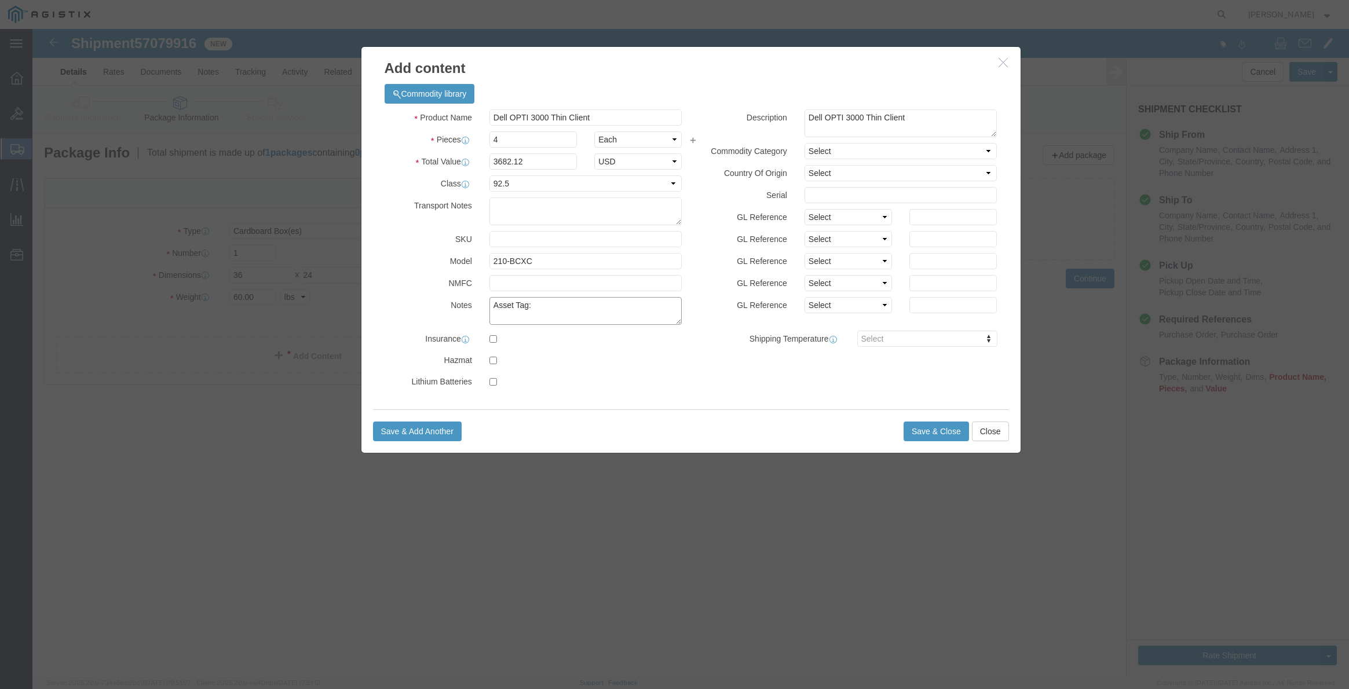
click textarea "Asset Tag:"
type textarea "Asset Tag: 0"
click button "Save & Add Another"
click div
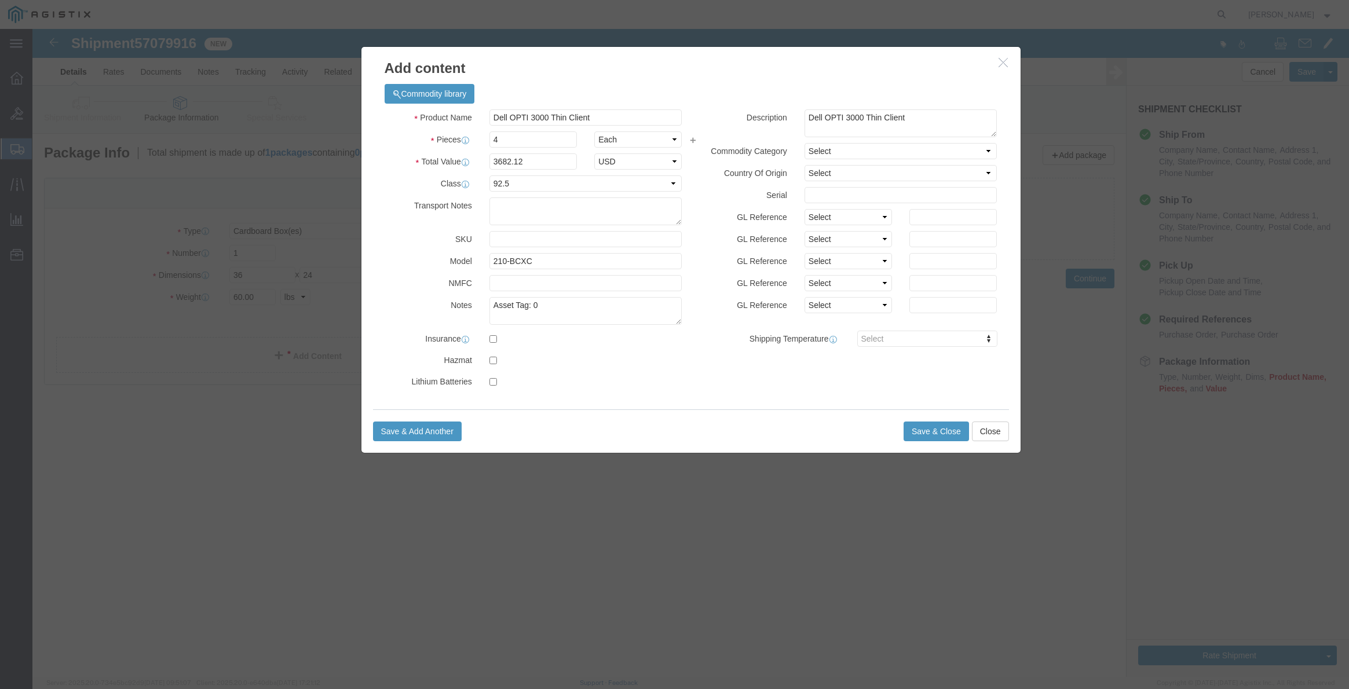
click div
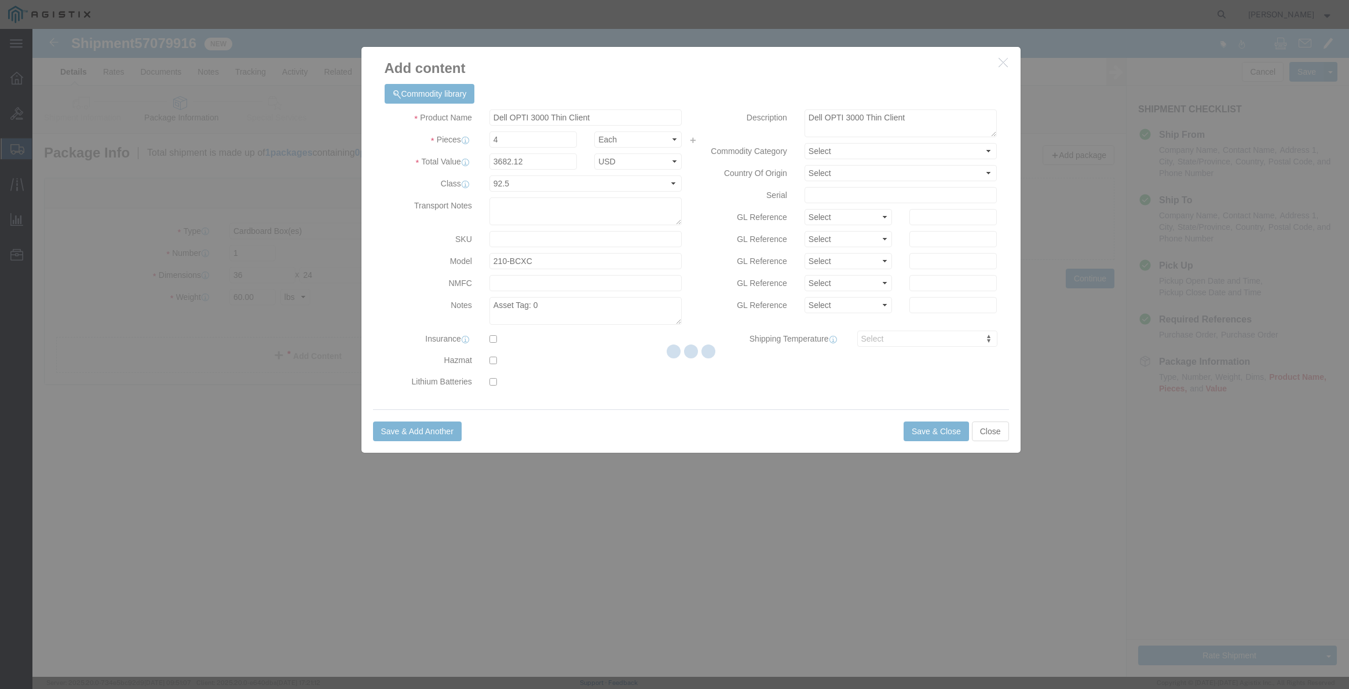
select select "EA"
select select
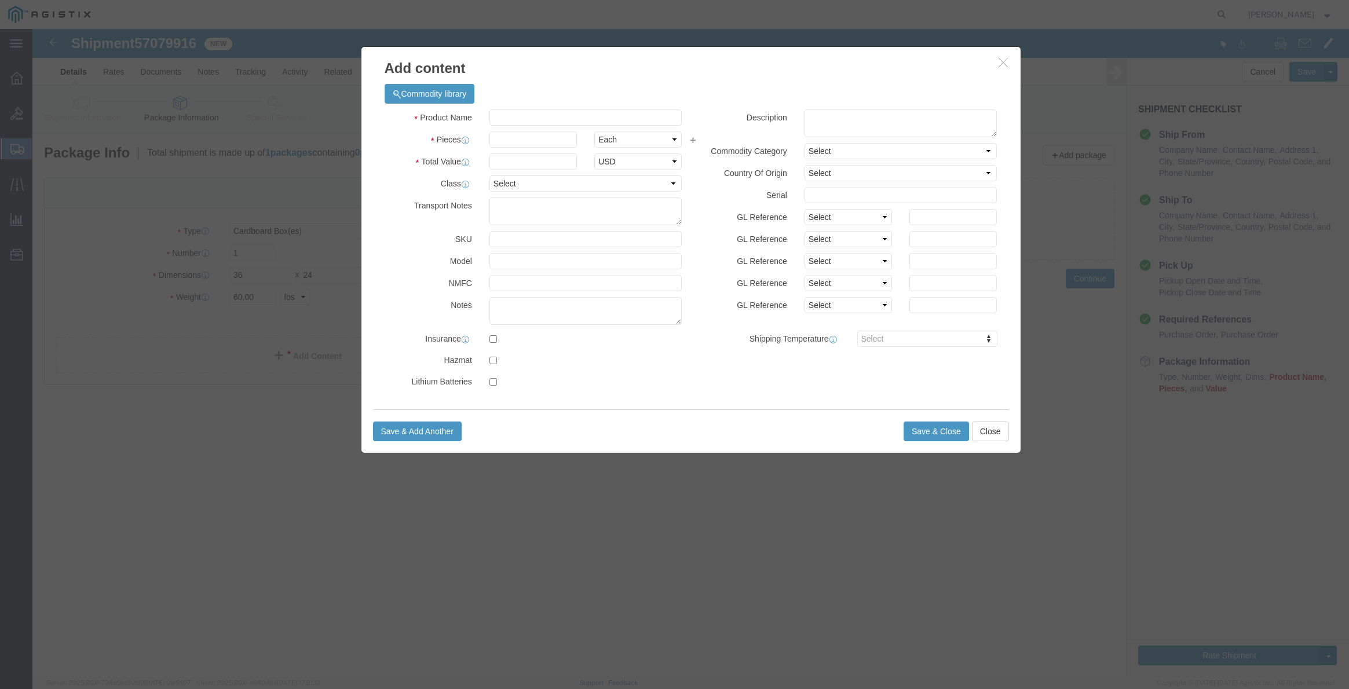
select select "USD"
click div "thin"
click input "text"
type input "8865"
click td "Model: CP- 8865 NR-K9++="
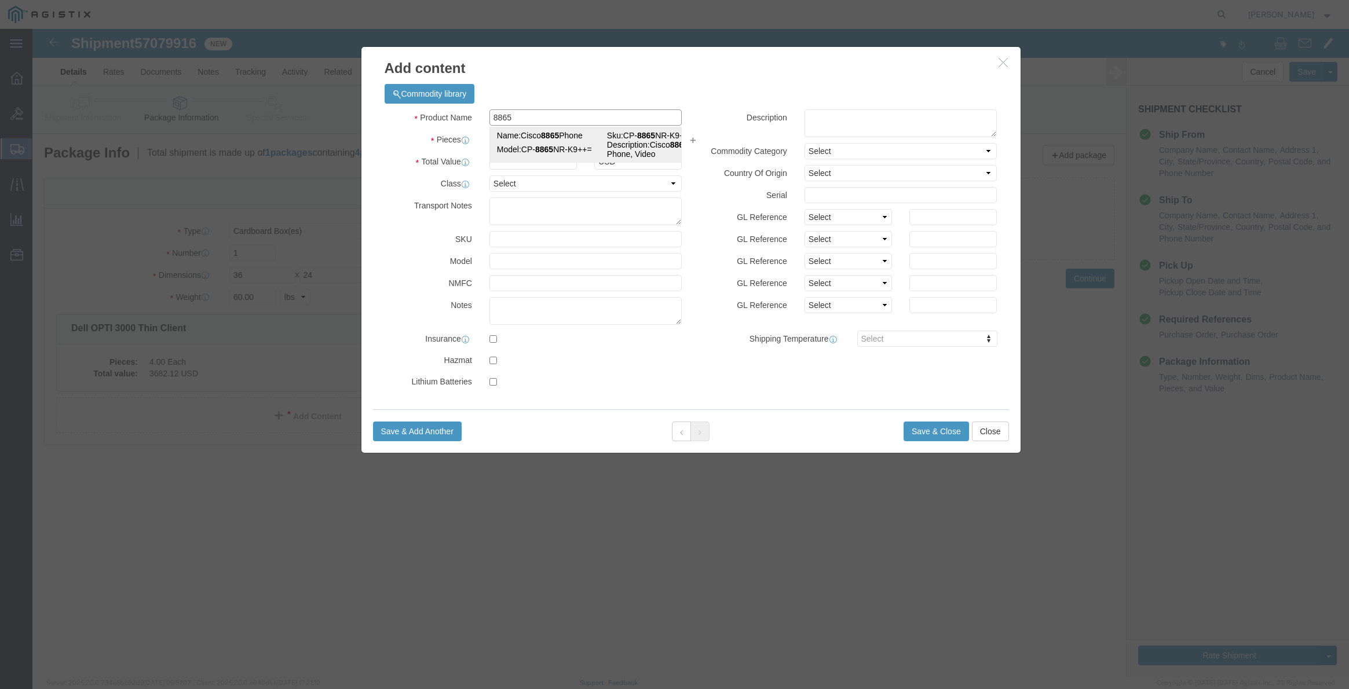
type input "1"
type input "352.81"
select select "92.5"
type textarea "Asset Tag:"
select select "US"
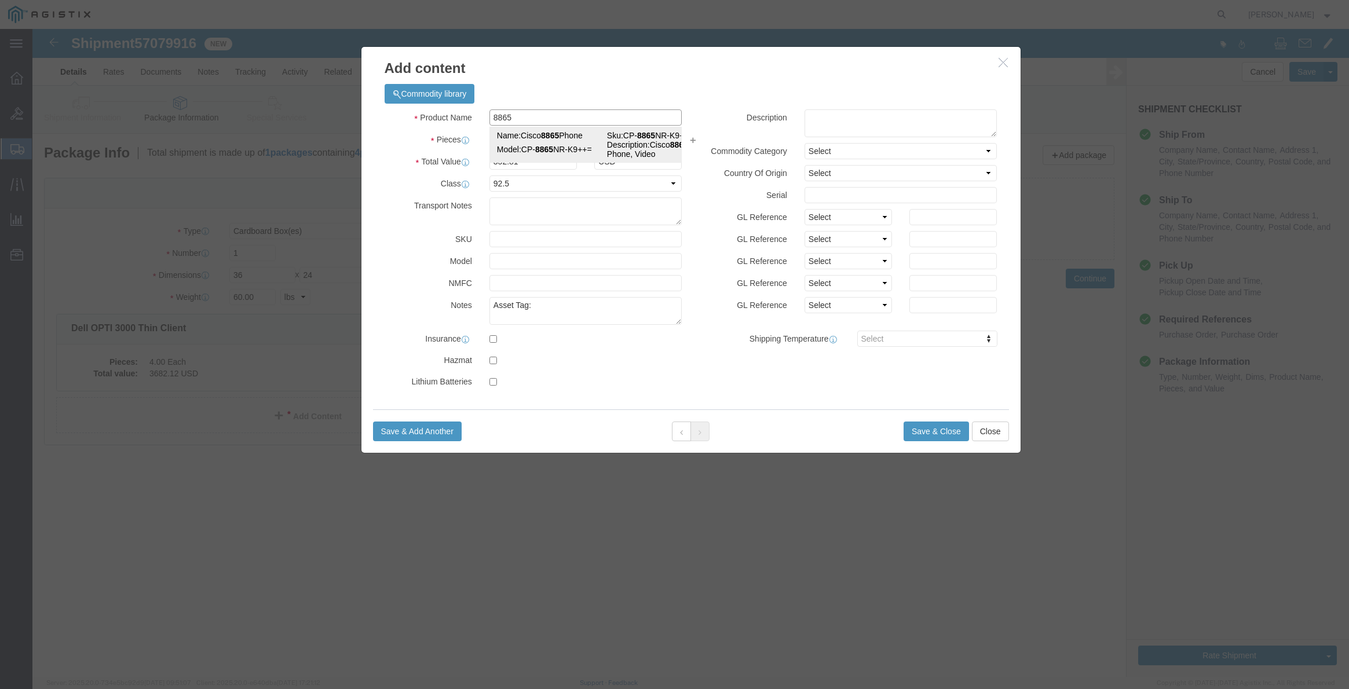
type input "Cisco 8865 Phone"
type input "CP-8865NR-K9++="
type textarea "Cisco 8865 IP Phone, Video"
type input "Cisco 8865 Phone"
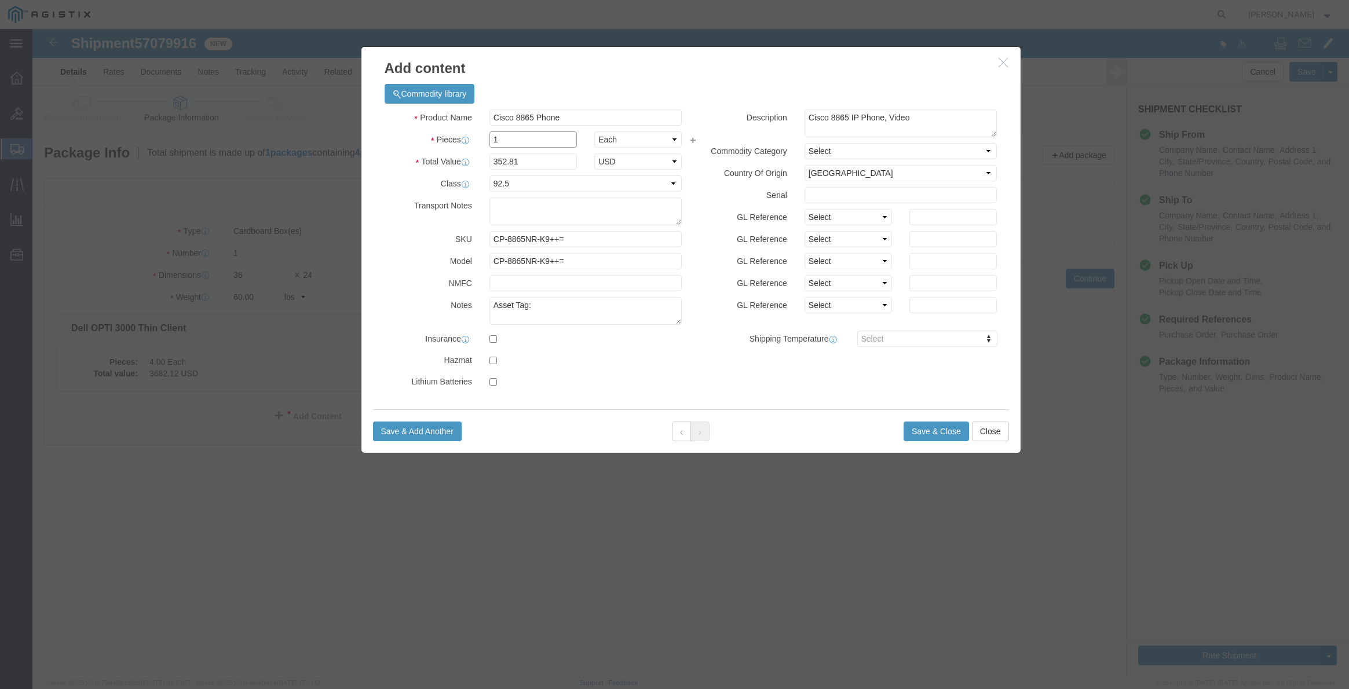
drag, startPoint x: 483, startPoint y: 113, endPoint x: 460, endPoint y: 113, distance: 23.7
click input "1"
type input "5"
click div "Commodity library Product Name Cisco 8865 Phone 8865 Pieces 5 Select Bag Barrel…"
drag, startPoint x: 502, startPoint y: 133, endPoint x: 395, endPoint y: 141, distance: 107.4
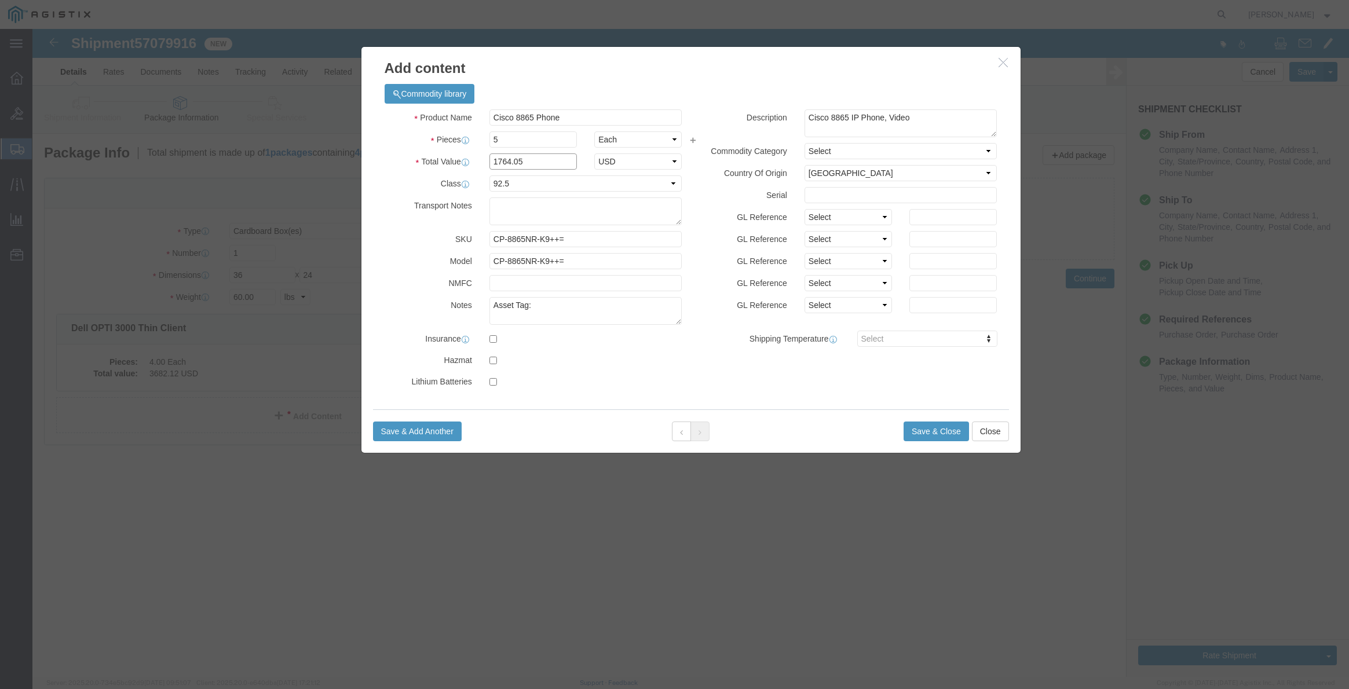
click div "Total Value 1764.05 Select ADP AED AFN ALL AMD AOA ARS ATS AUD AWG AZN BAM BBD …"
type input "2520"
click label
click input "checkbox"
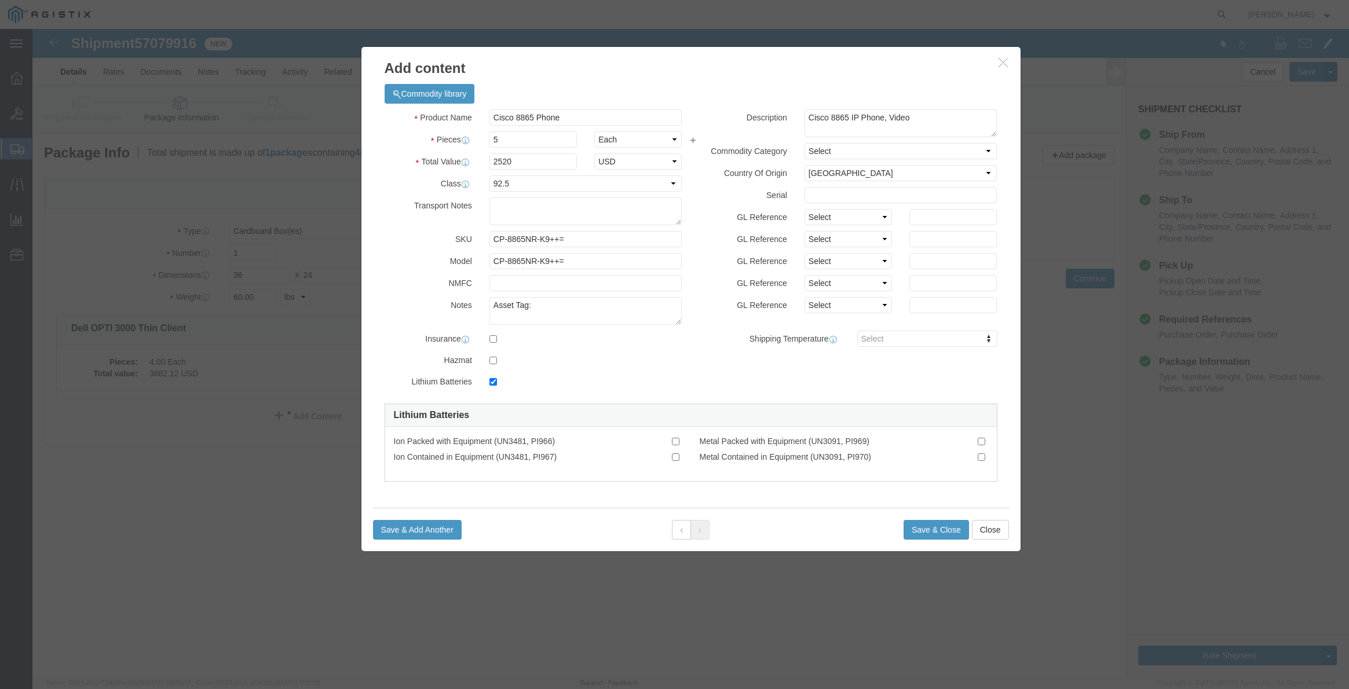
click label
click input "checkbox"
checkbox input "false"
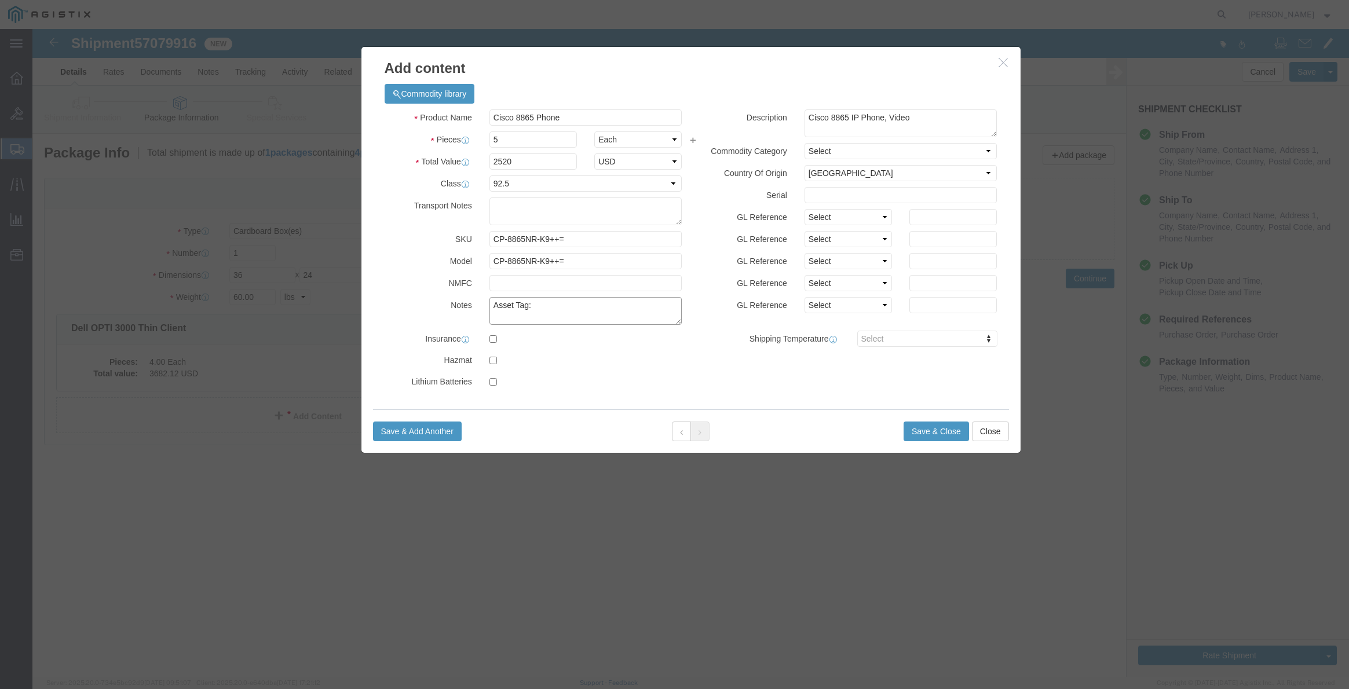
click textarea "Asset Tag:"
type textarea "Asset Tag: 088350, 088351, 088353, 088354, 088355"
click input "text"
paste input "FJ231181FM"
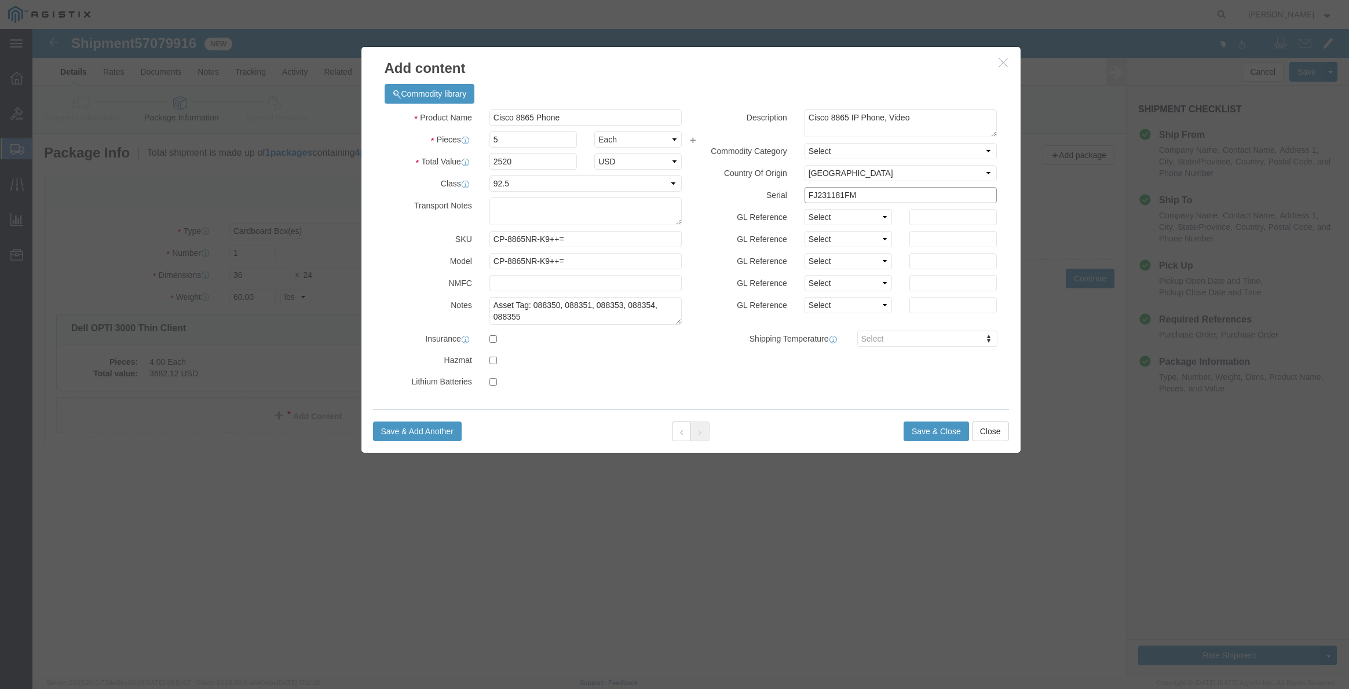
click input "FJ231181FM"
paste input "FJ23118181"
click input "FJ231181FM FJ23118181"
click input "FJ231181FM, FJ23118181"
click input "FJ231181FM, FJ23118181,"
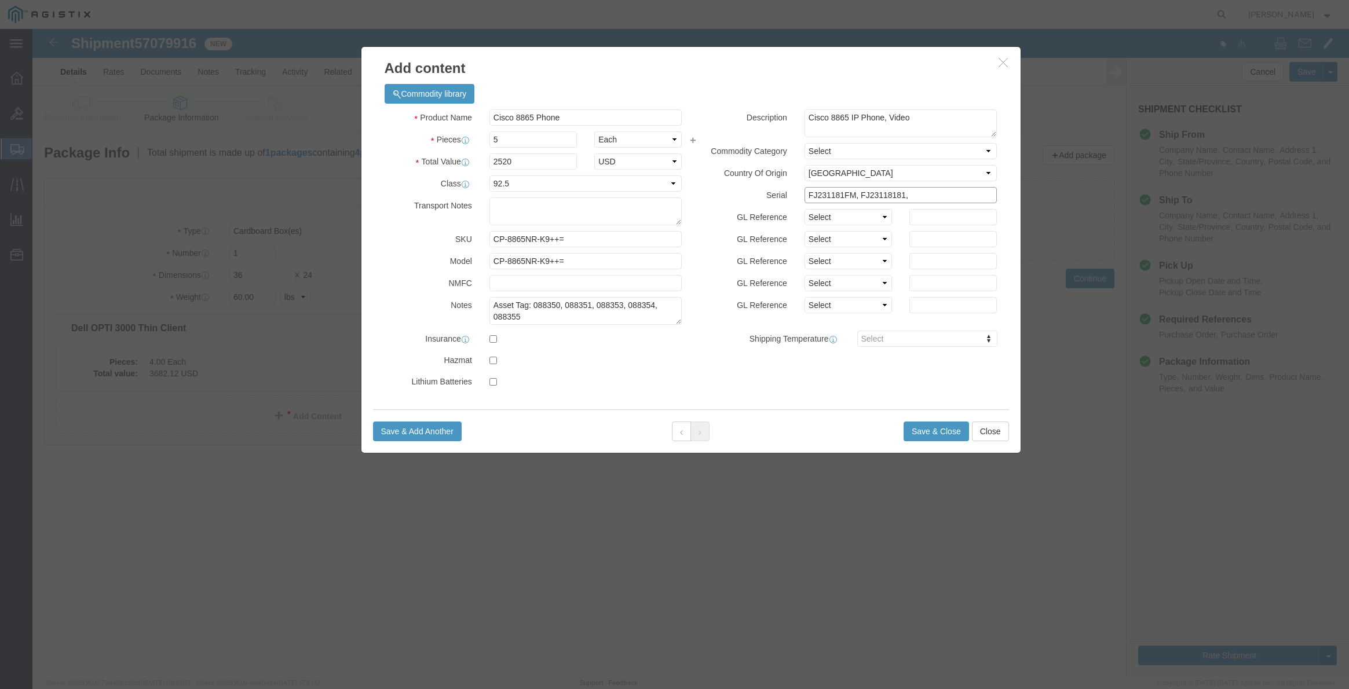
paste input "FJ231181C8"
click input "FJ231181FM, FJ23118181, FJ231181C8,"
paste input "FJ231181BA"
click input "FJ231181FM, FJ23118181, FJ231181C8, FJ231181BA,"
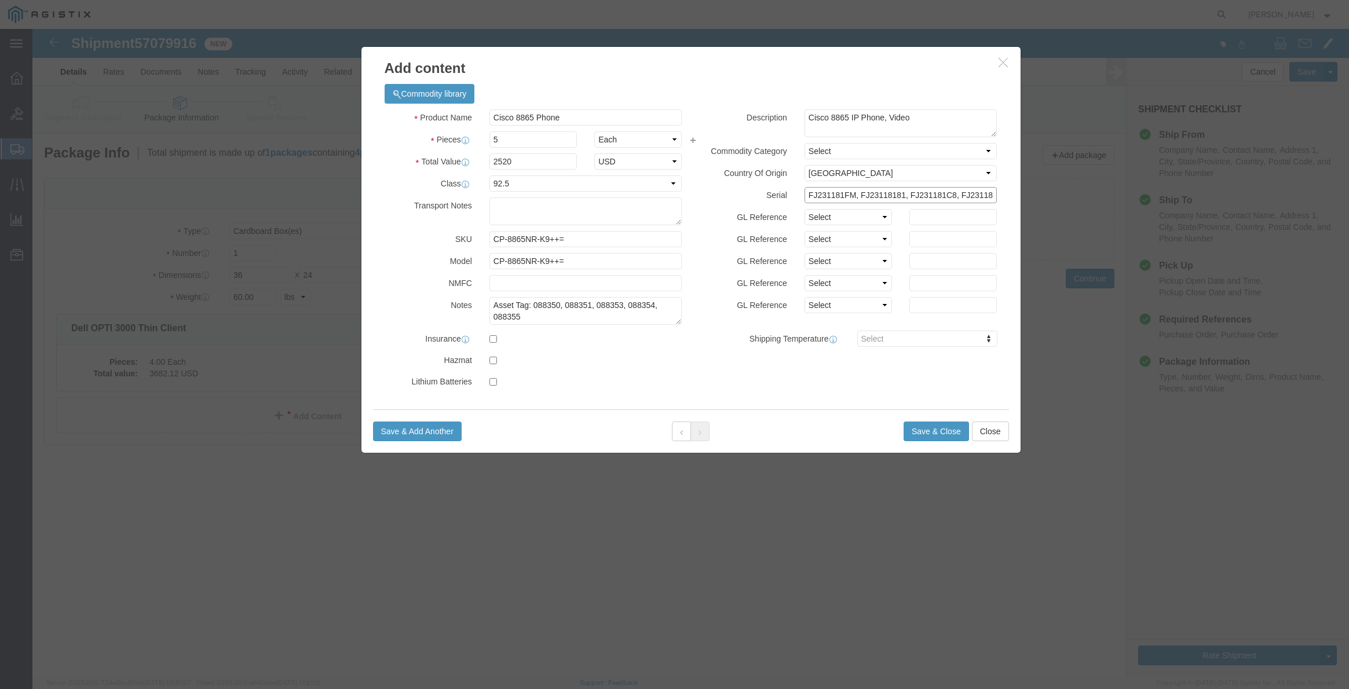
scroll to position [0, 15]
paste input "FJ231181D5"
type input "FJ231181FM, FJ23118181, FJ231181C8, FJ23118BA, FJ231181D5"
click button "Save & Close"
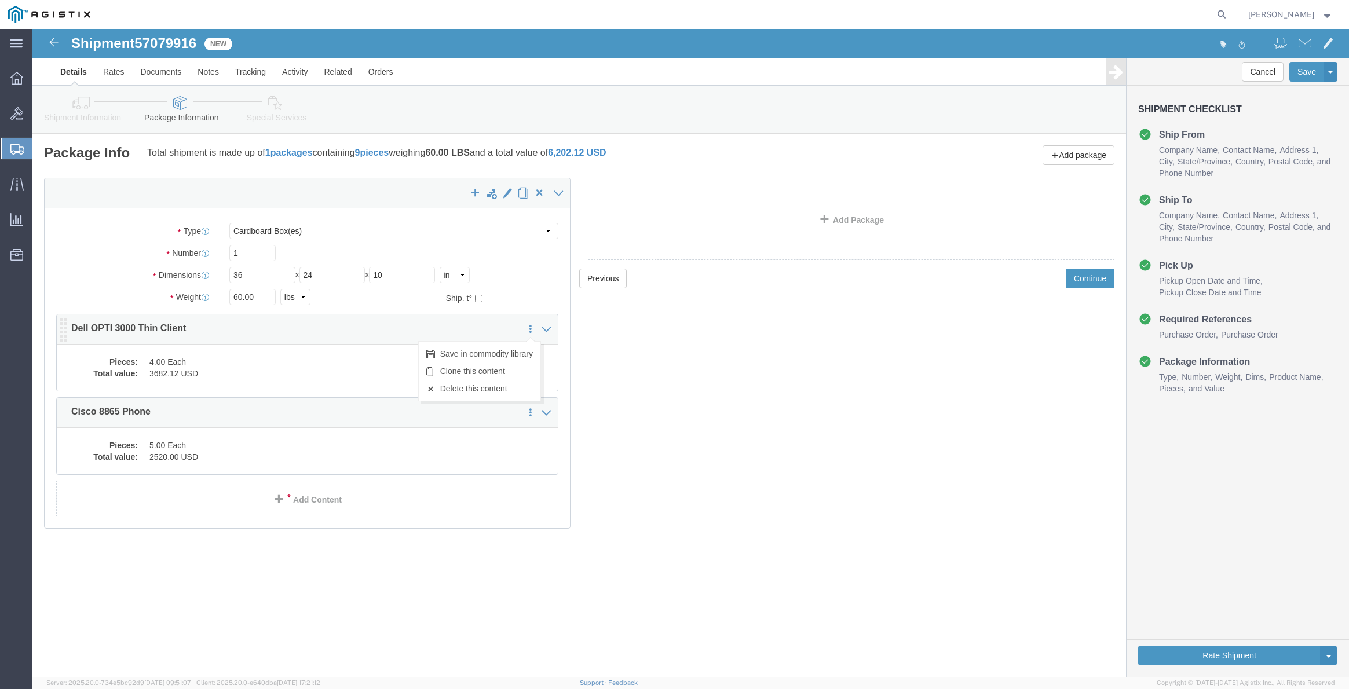
click icon
click dd "4.00 Each"
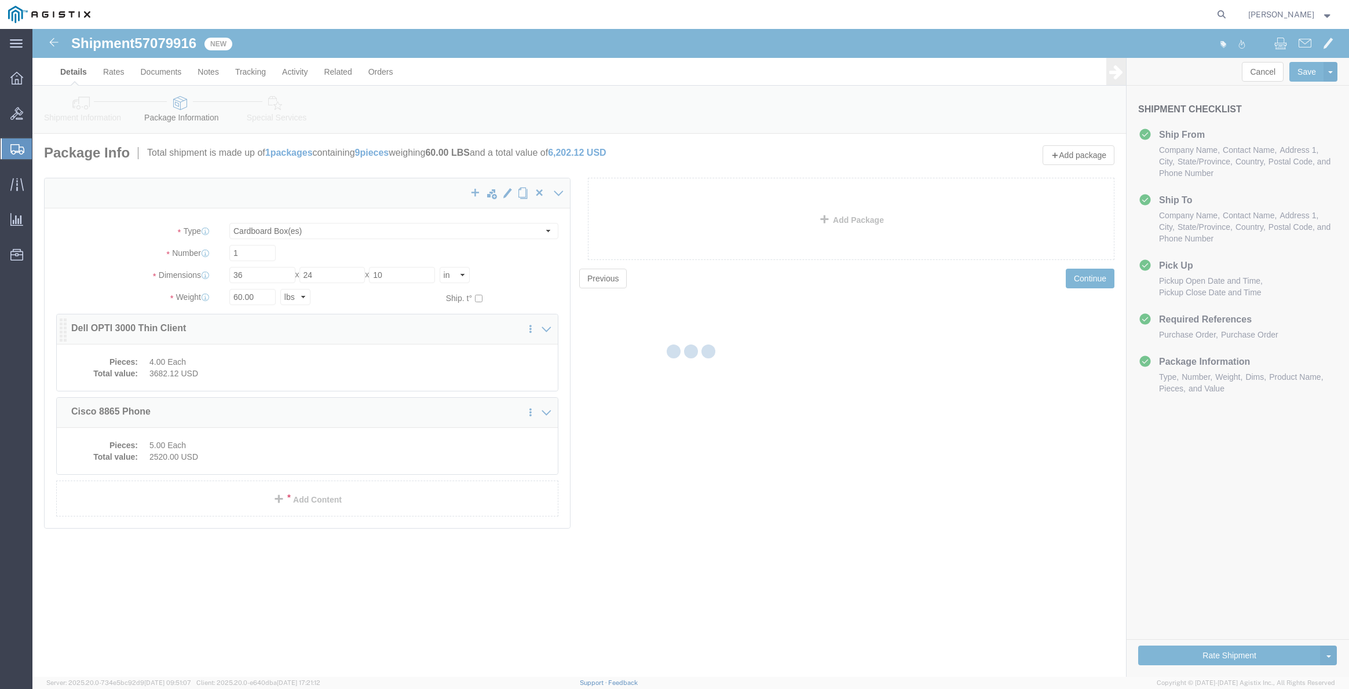
click dd "4.00 Each"
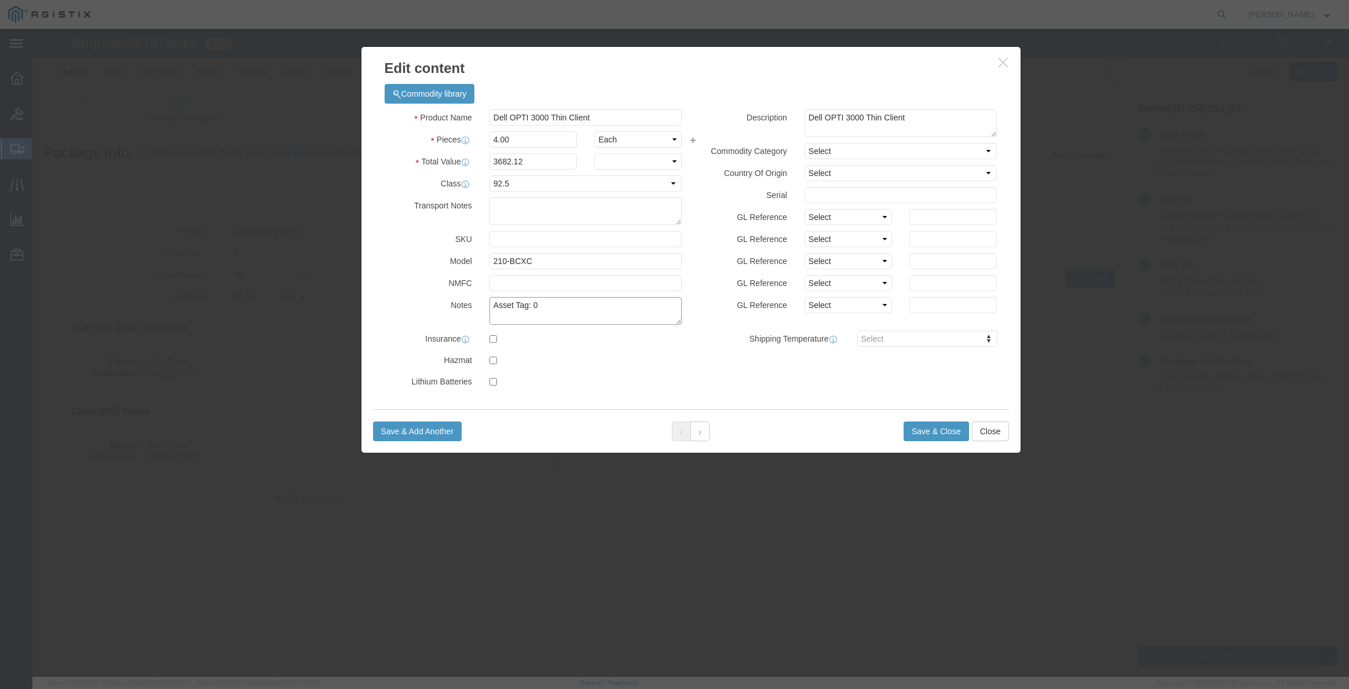
click textarea "Asset Tag: 0"
type textarea "Asset Tag: 094"
